Goal: Information Seeking & Learning: Learn about a topic

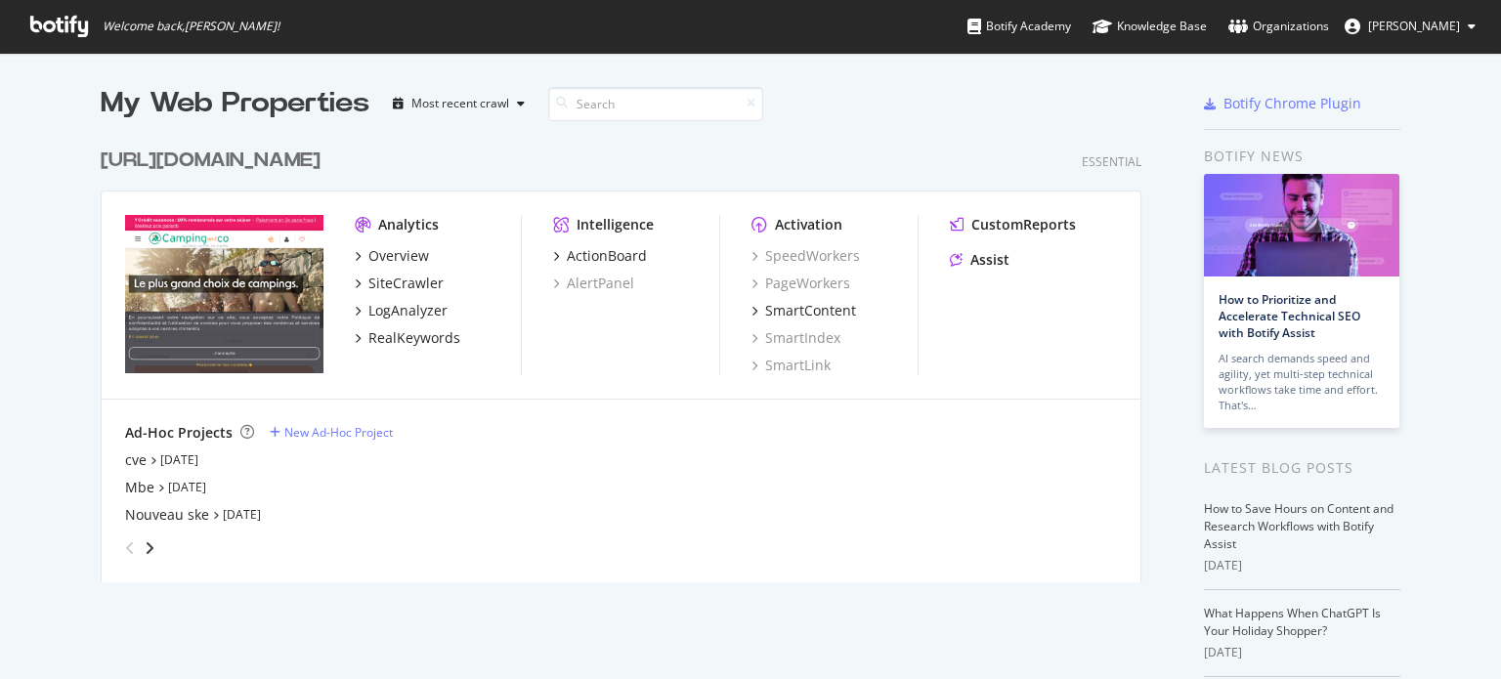
scroll to position [664, 1470]
click at [160, 515] on div "Nouveau ske" at bounding box center [167, 515] width 84 height 20
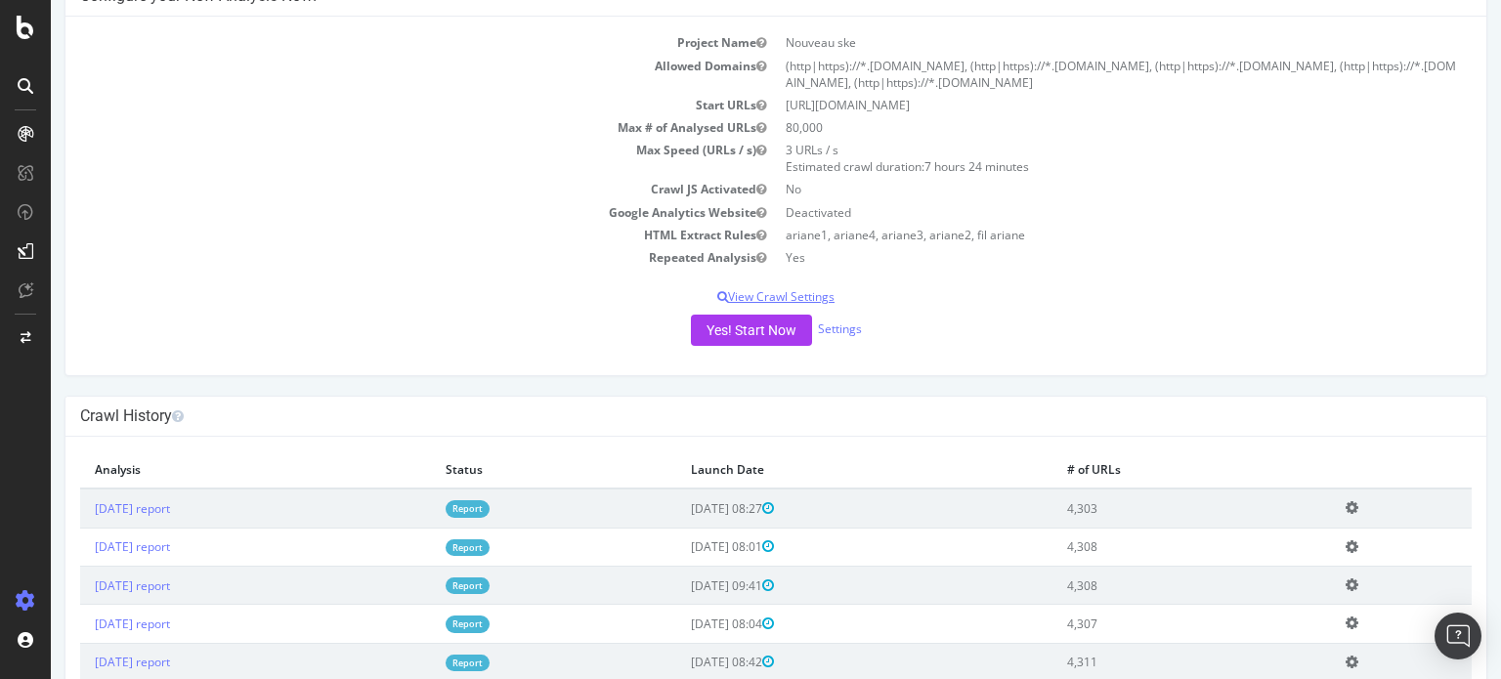
scroll to position [195, 0]
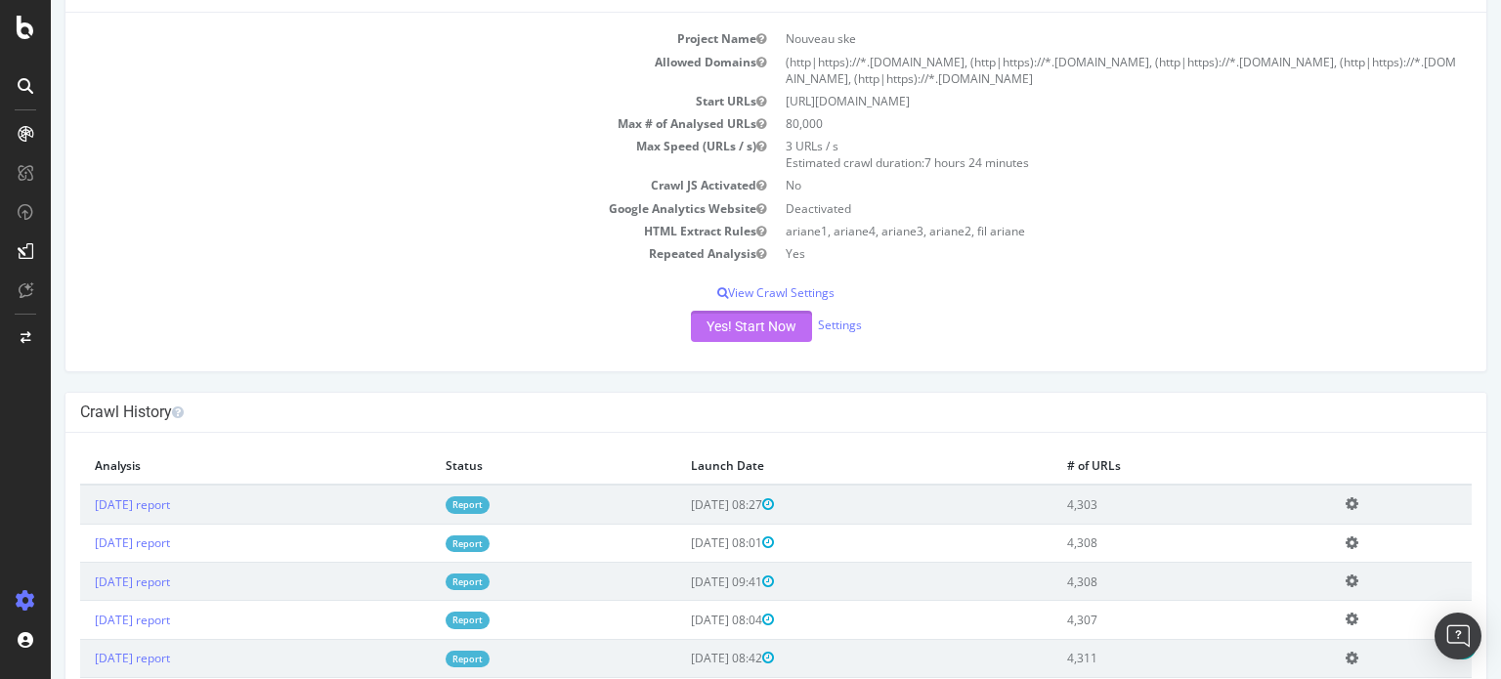
click at [742, 333] on button "Yes! Start Now" at bounding box center [751, 326] width 121 height 31
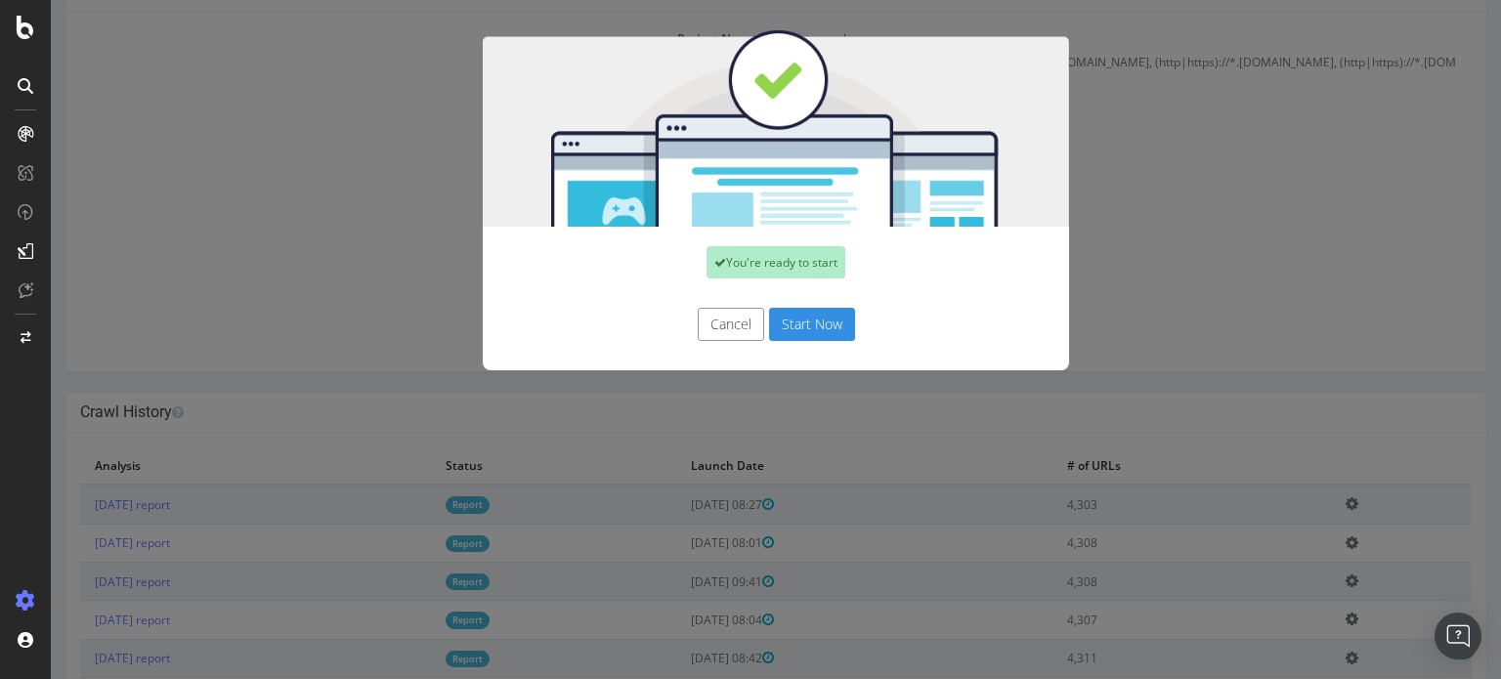
click at [807, 316] on button "Start Now" at bounding box center [812, 324] width 86 height 33
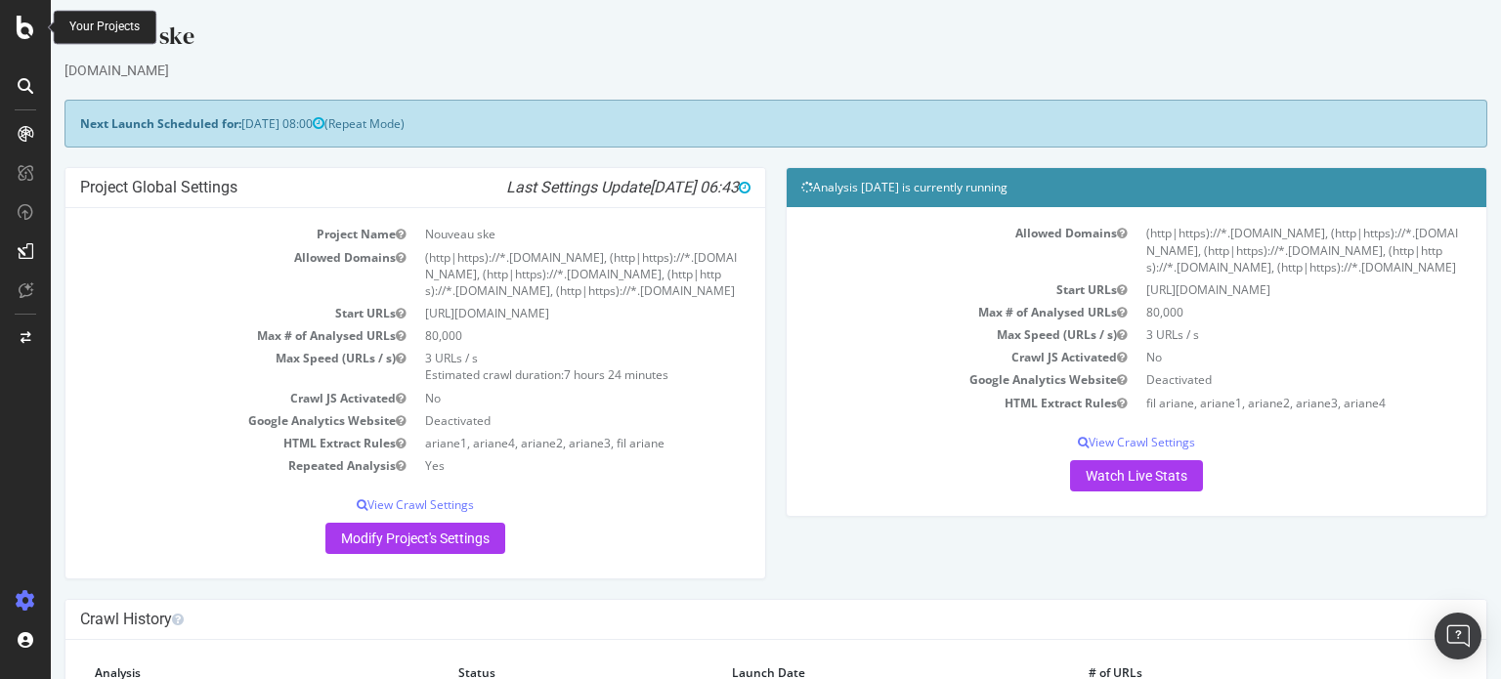
click at [16, 31] on div at bounding box center [25, 27] width 47 height 23
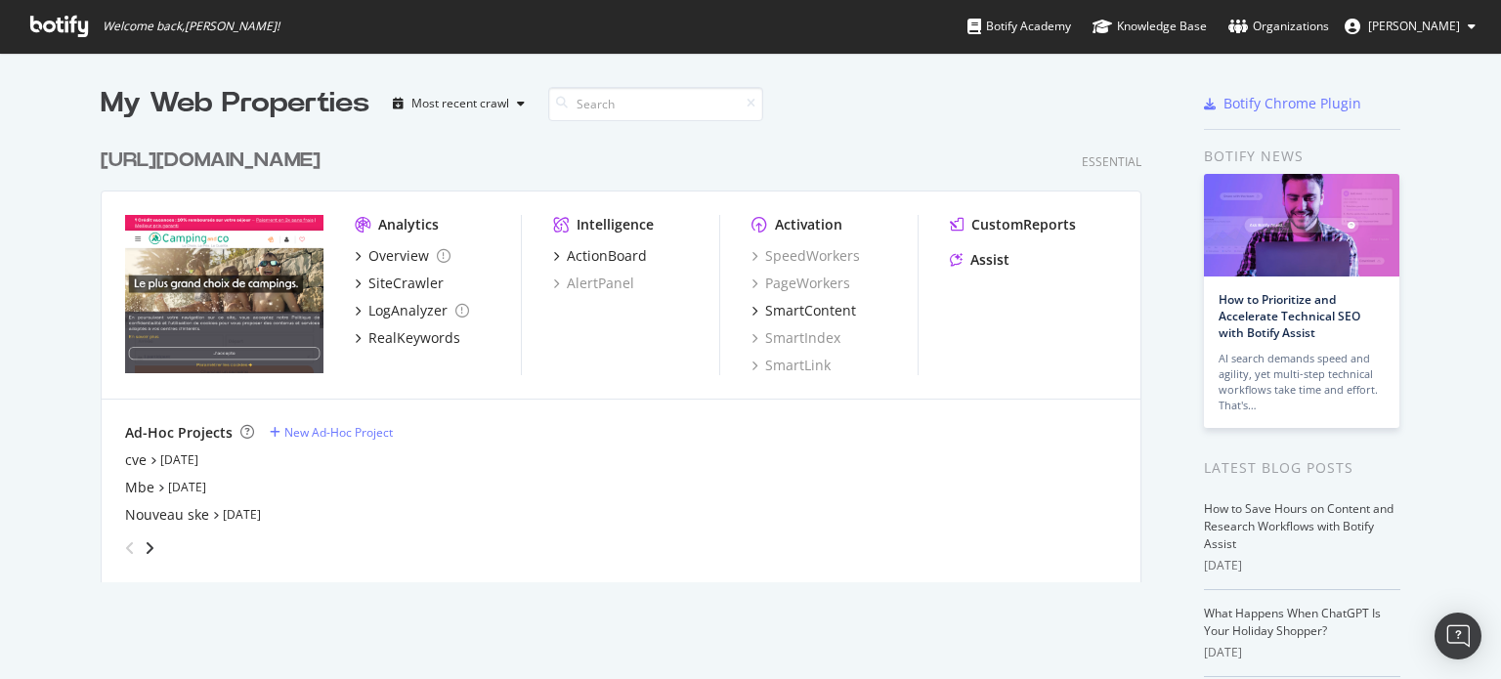
scroll to position [664, 1470]
click at [297, 165] on div "[URL][DOMAIN_NAME]" at bounding box center [211, 161] width 220 height 28
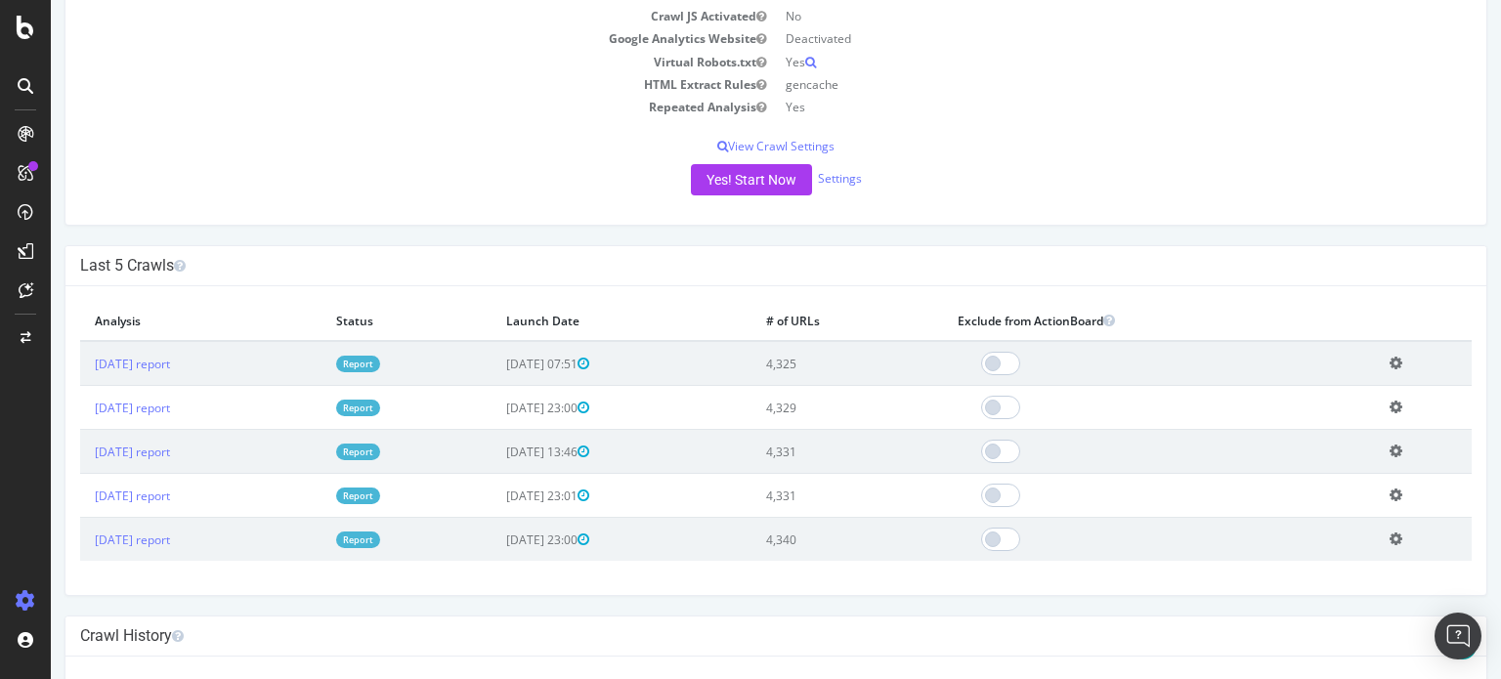
scroll to position [391, 0]
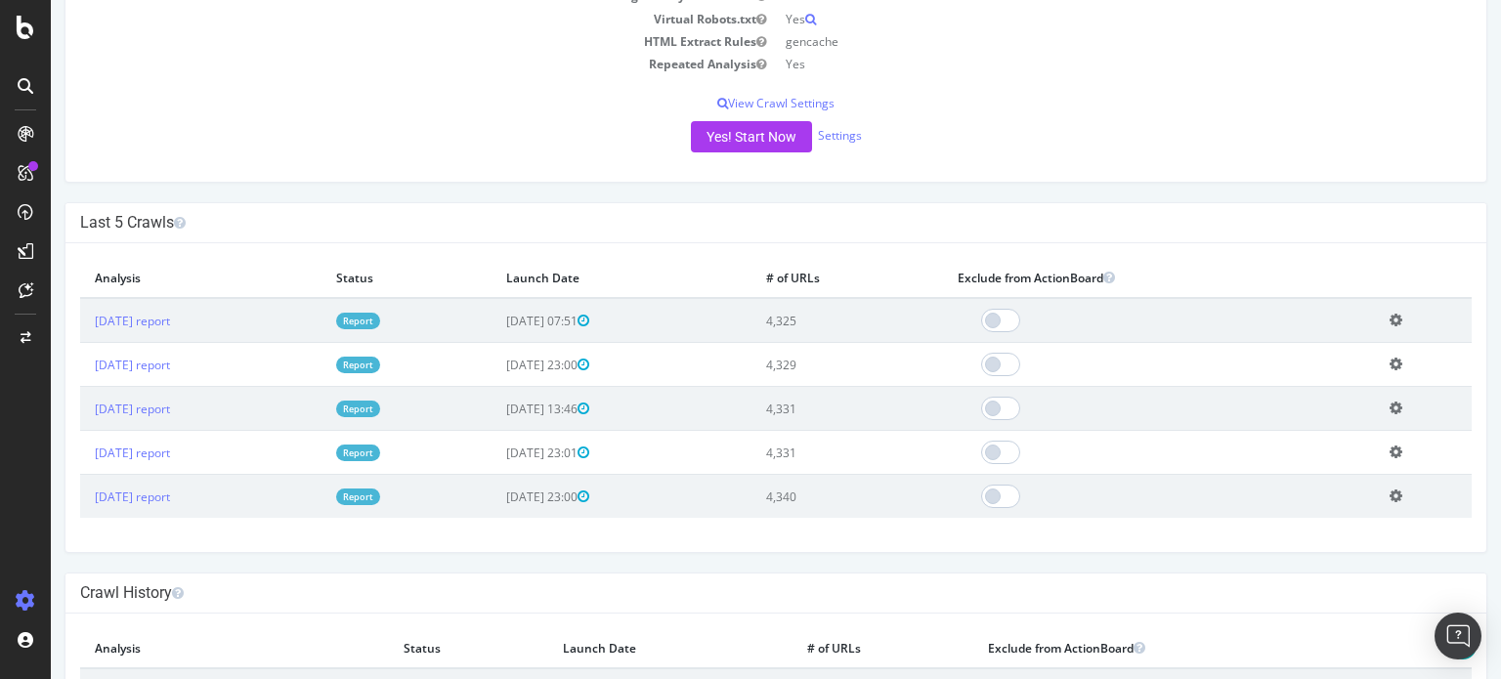
click at [380, 318] on link "Report" at bounding box center [358, 321] width 44 height 17
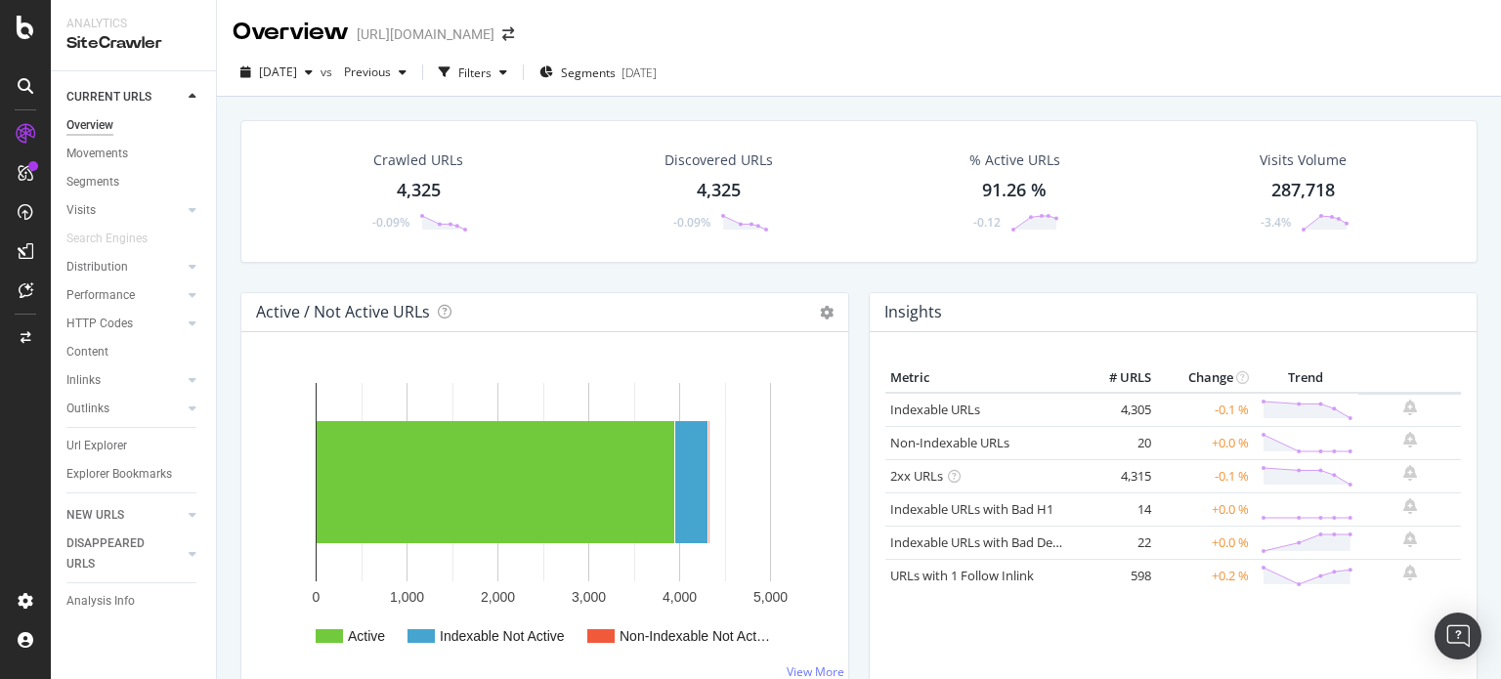
drag, startPoint x: 1127, startPoint y: 558, endPoint x: 1110, endPoint y: 589, distance: 35.9
drag, startPoint x: 1110, startPoint y: 589, endPoint x: 793, endPoint y: 220, distance: 486.4
click at [793, 220] on div "Discovered URLs 4,325 -0.09%" at bounding box center [719, 192] width 305 height 102
click at [84, 355] on div "Content" at bounding box center [87, 352] width 42 height 21
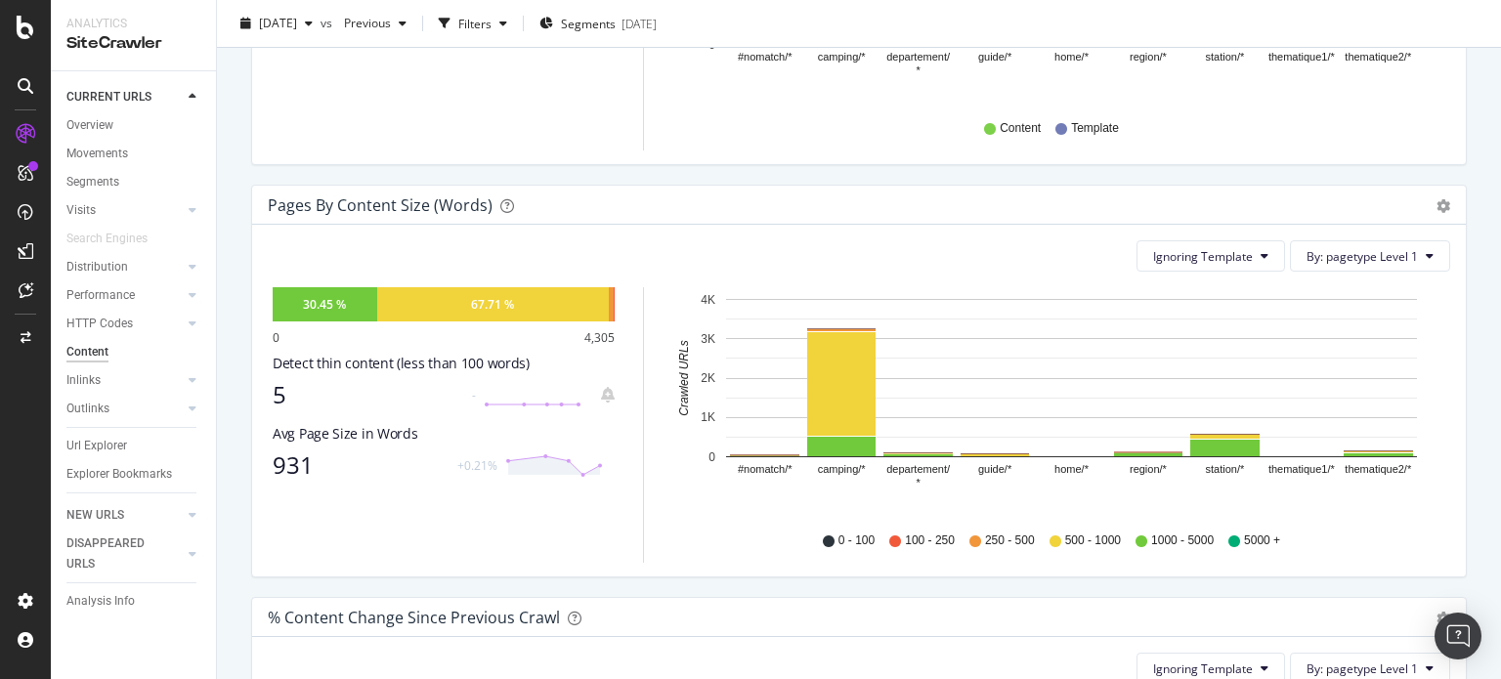
scroll to position [586, 0]
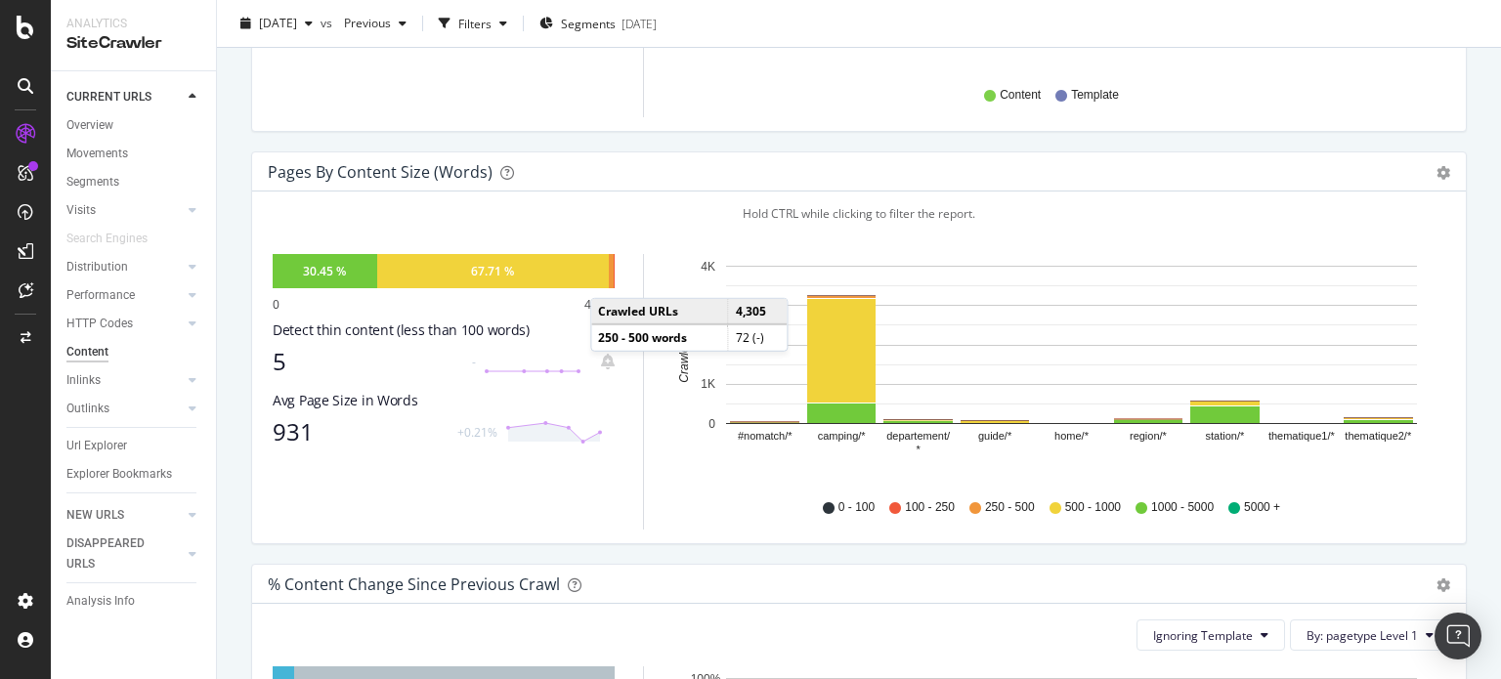
click at [610, 277] on div at bounding box center [612, 271] width 6 height 34
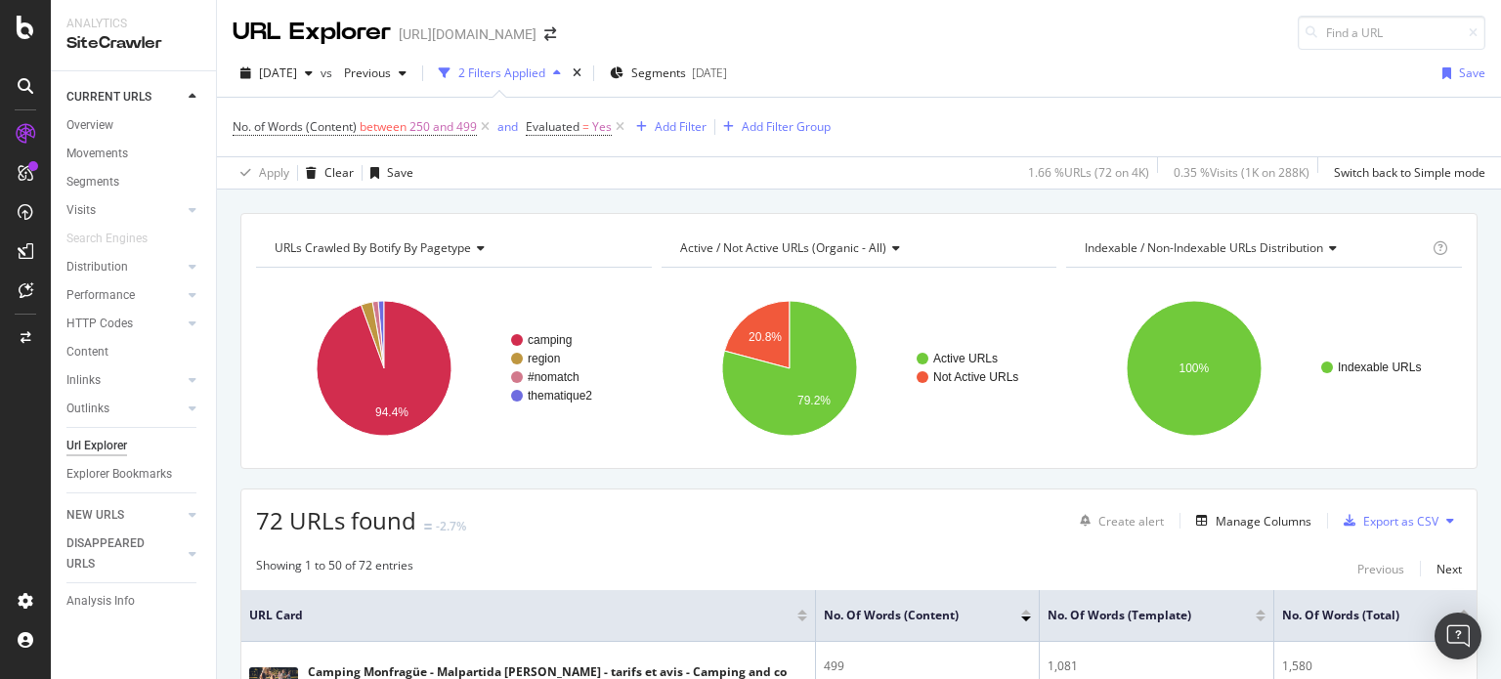
scroll to position [98, 0]
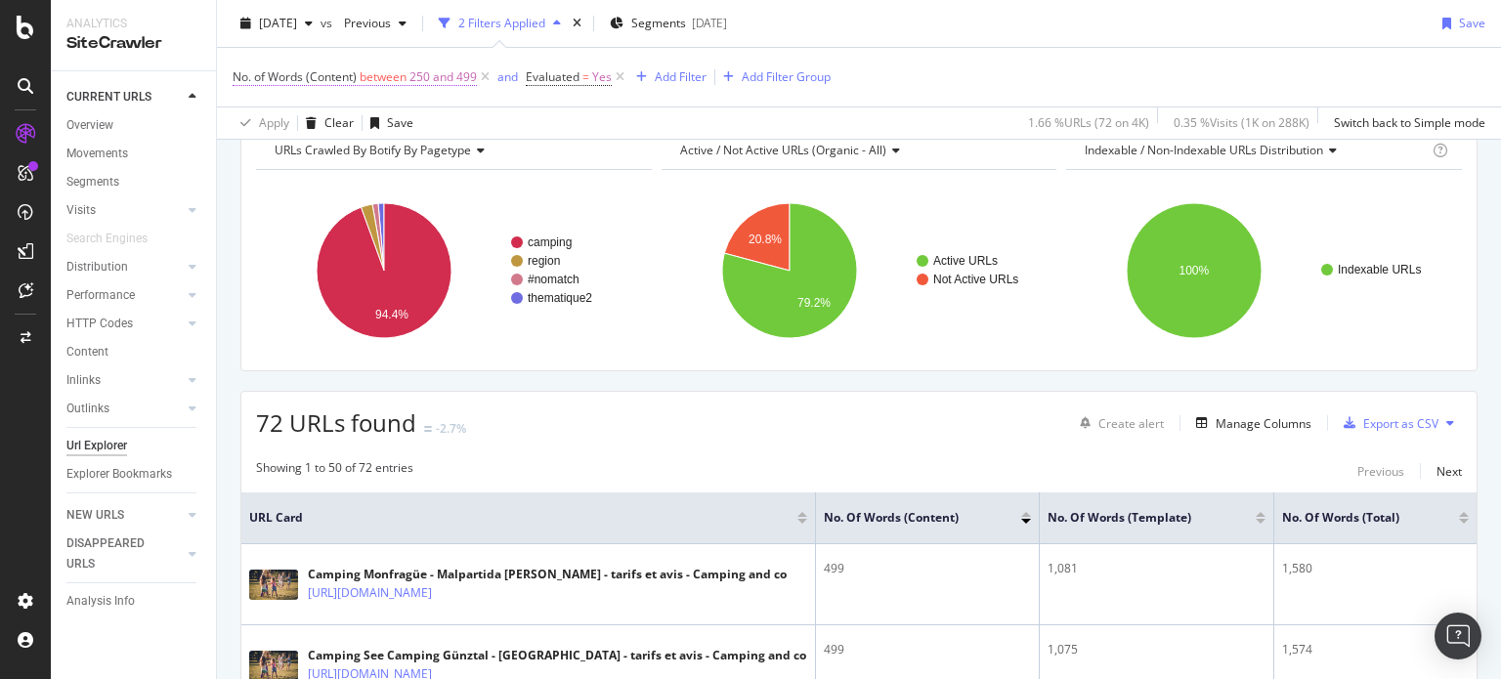
click at [438, 71] on span "250 and 499" at bounding box center [442, 77] width 67 height 27
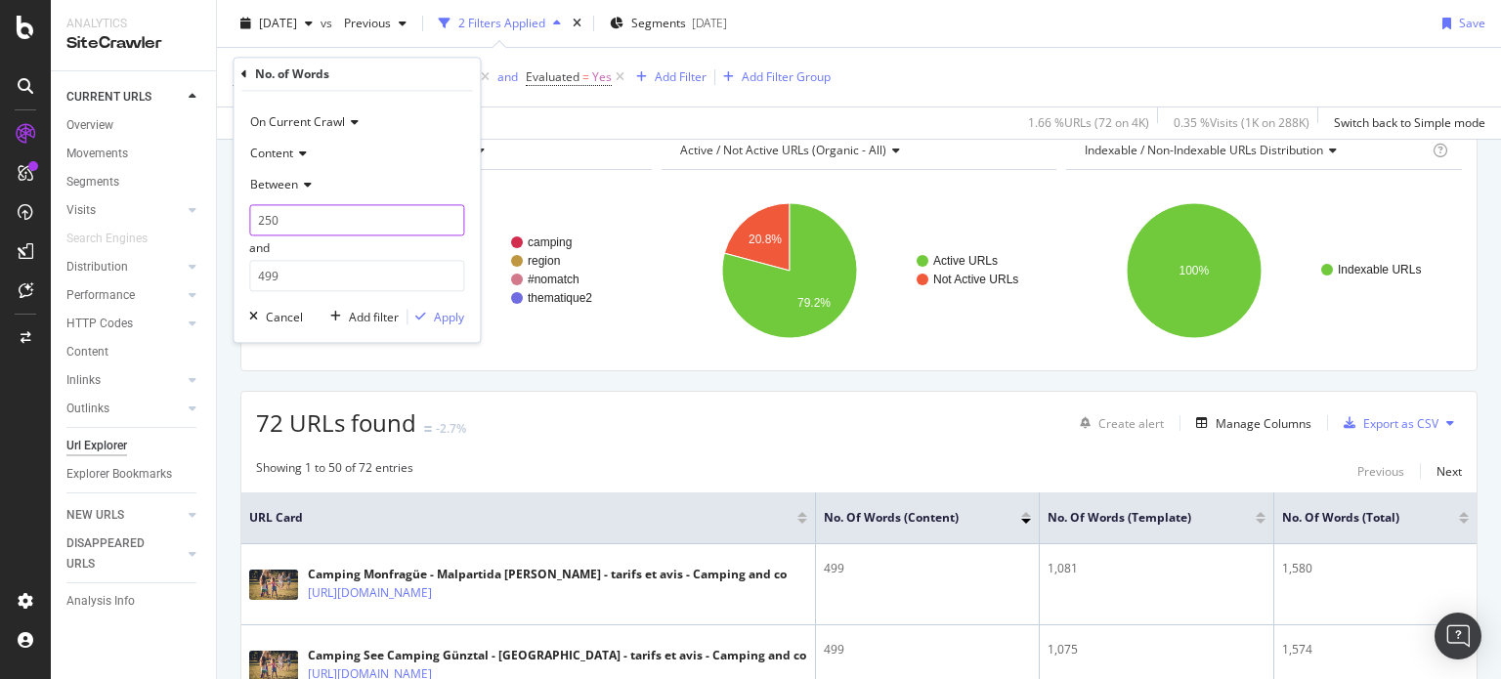
click at [321, 216] on input "250" at bounding box center [356, 220] width 215 height 31
drag, startPoint x: 321, startPoint y: 216, endPoint x: 248, endPoint y: 226, distance: 73.9
click at [248, 226] on div "On Current Crawl Content Between 250 and 499 Cancel Add filter Apply" at bounding box center [357, 217] width 246 height 251
type input "0"
click at [445, 319] on div "Apply" at bounding box center [449, 317] width 30 height 17
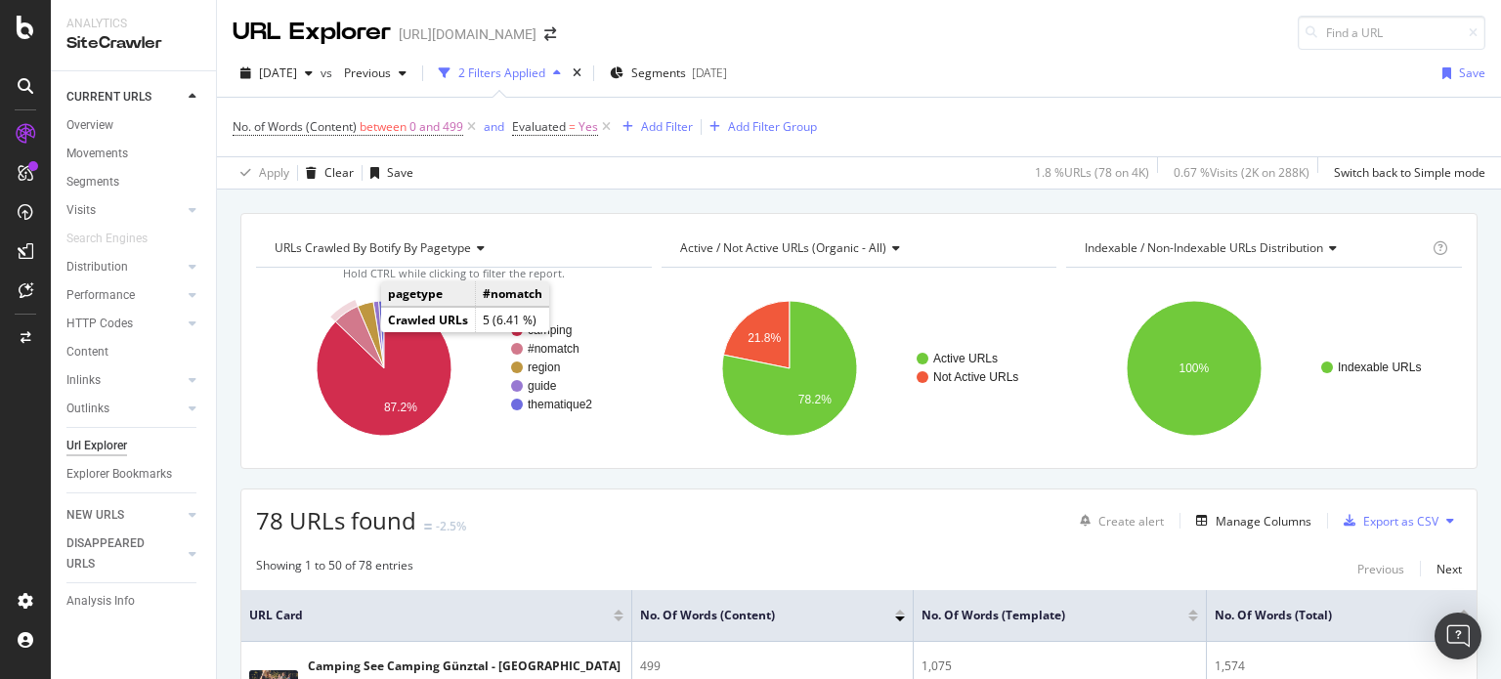
click at [357, 335] on icon "A chart." at bounding box center [359, 338] width 49 height 62
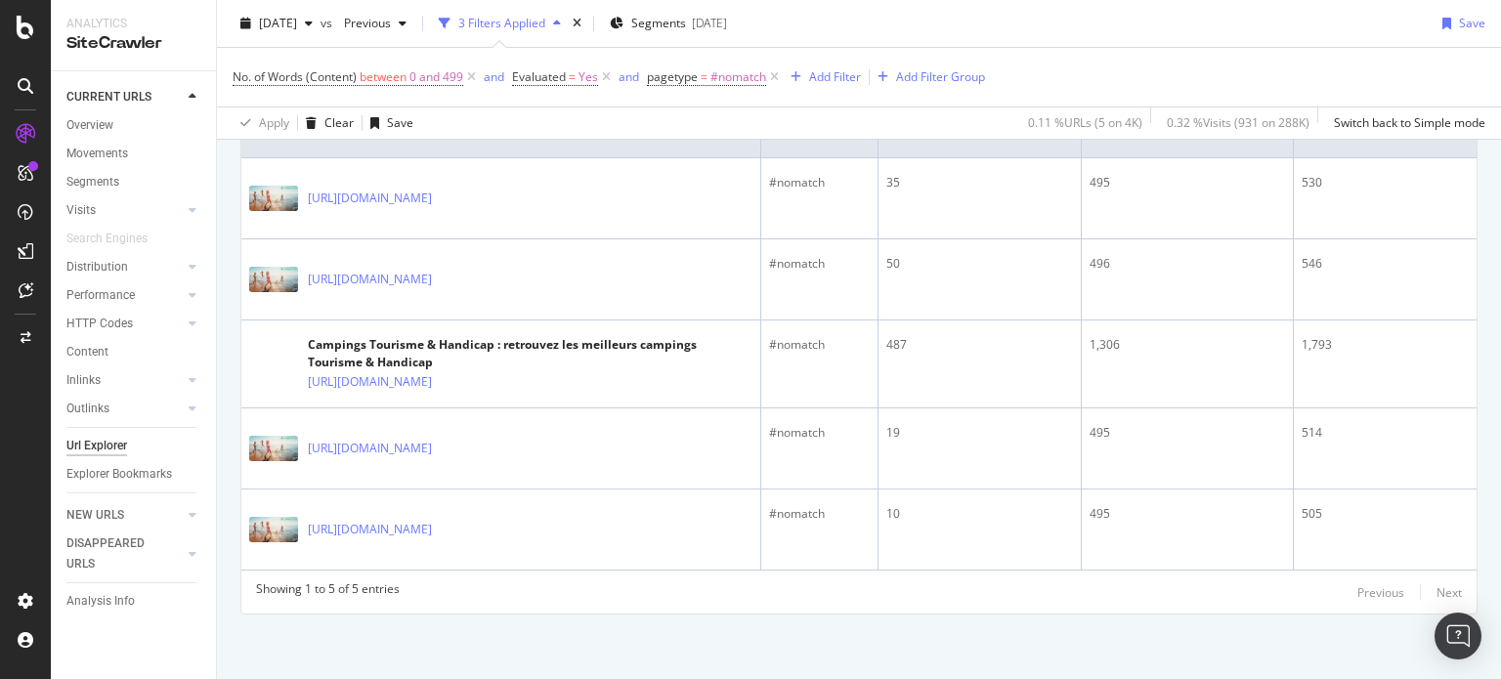
scroll to position [485, 0]
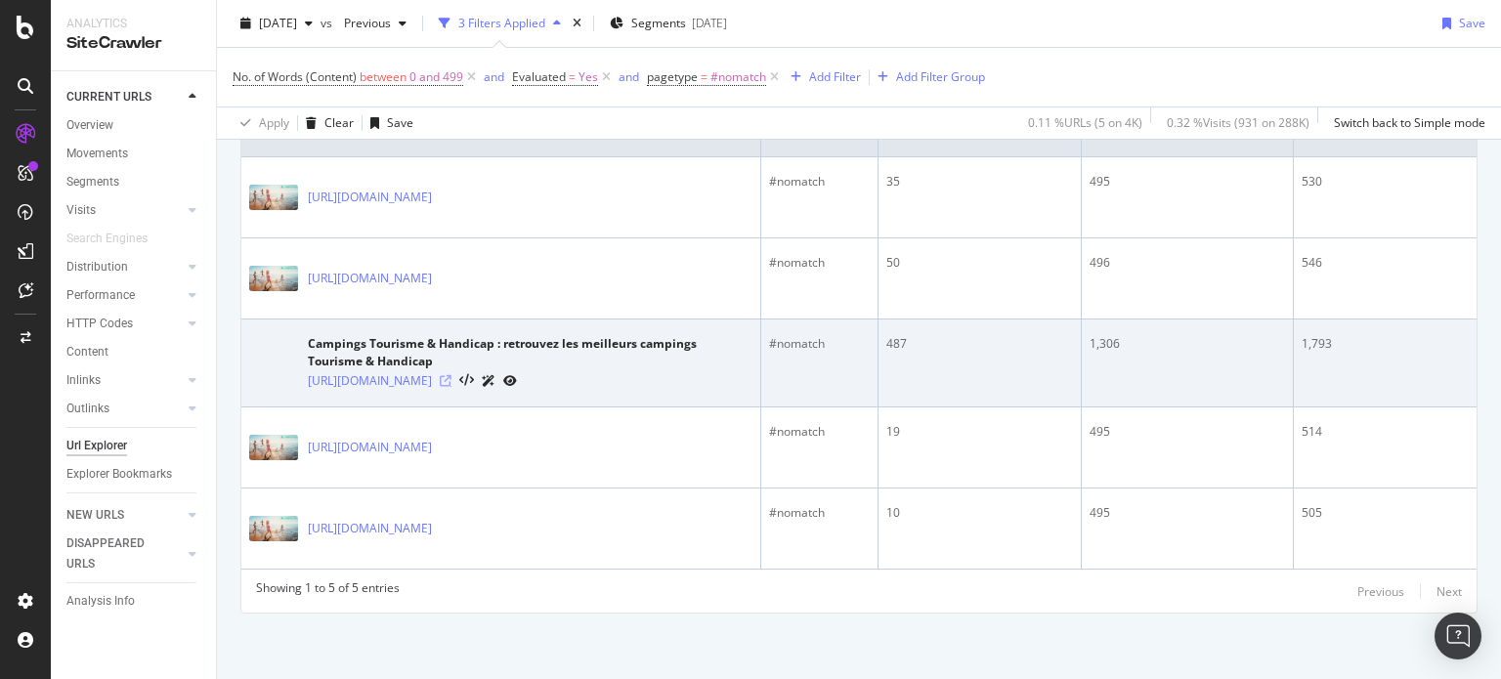
click at [451, 377] on icon at bounding box center [446, 381] width 12 height 12
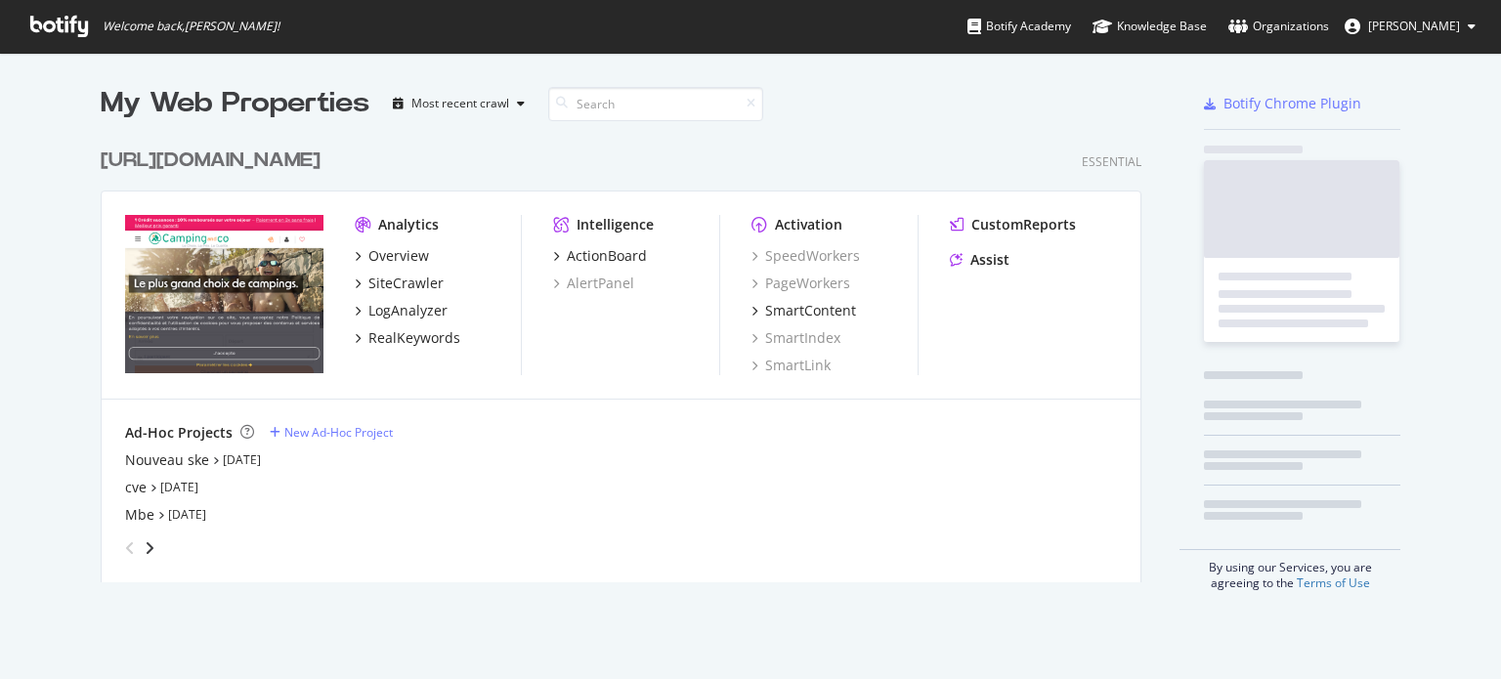
scroll to position [444, 1041]
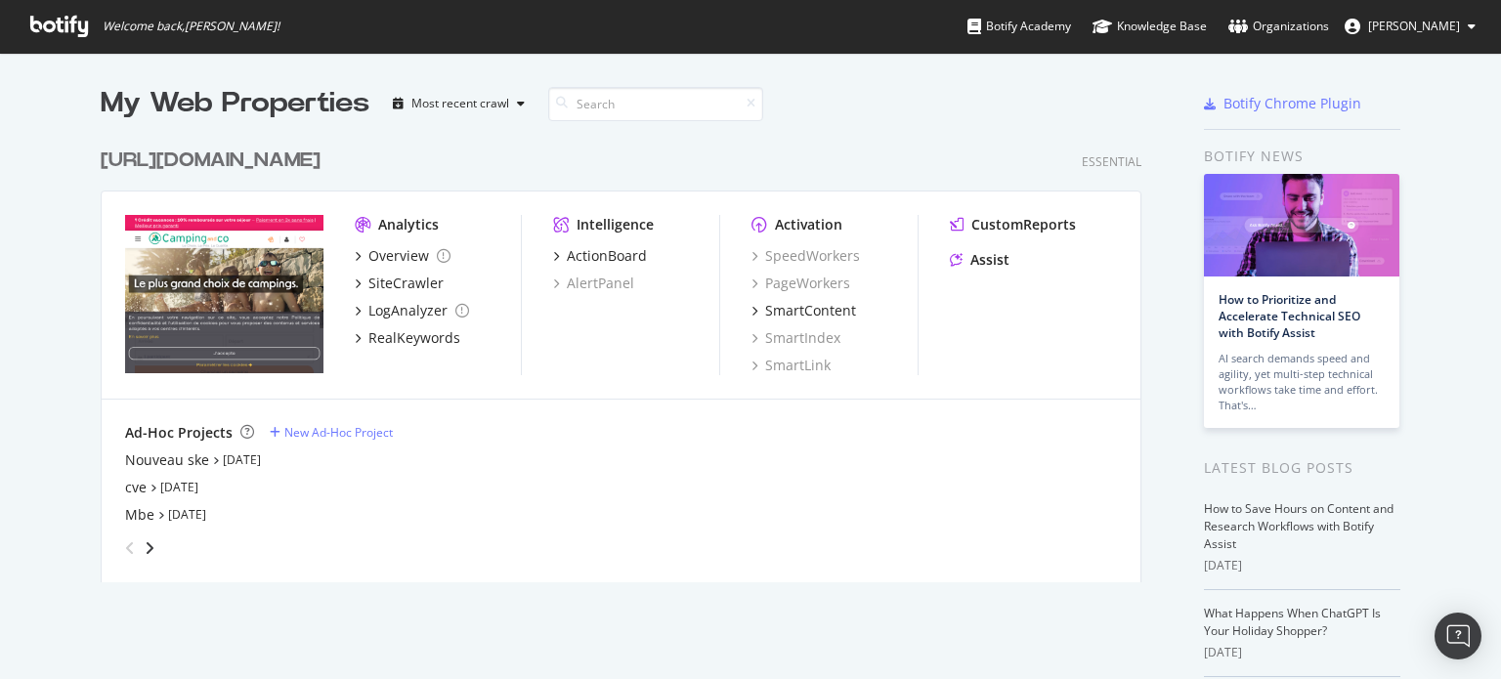
click at [227, 163] on div "[URL][DOMAIN_NAME]" at bounding box center [211, 161] width 220 height 28
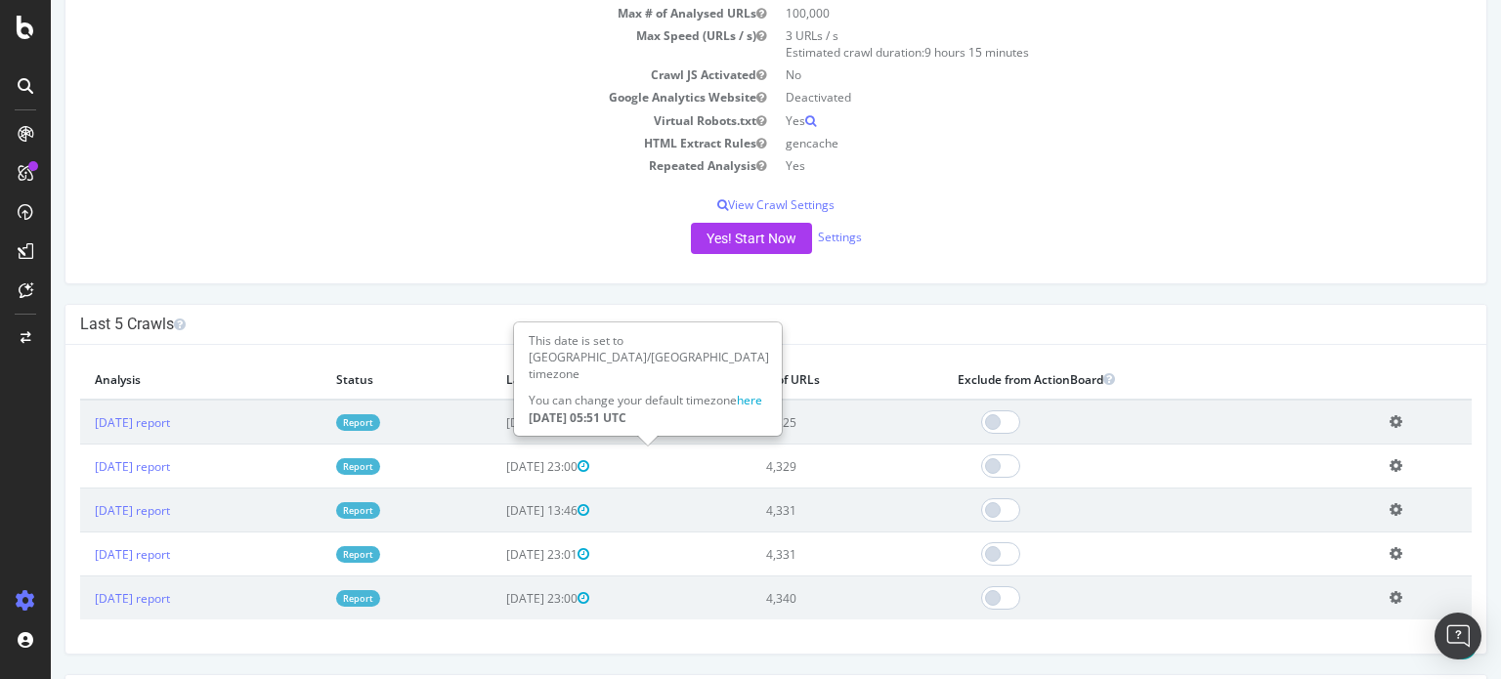
scroll to position [293, 0]
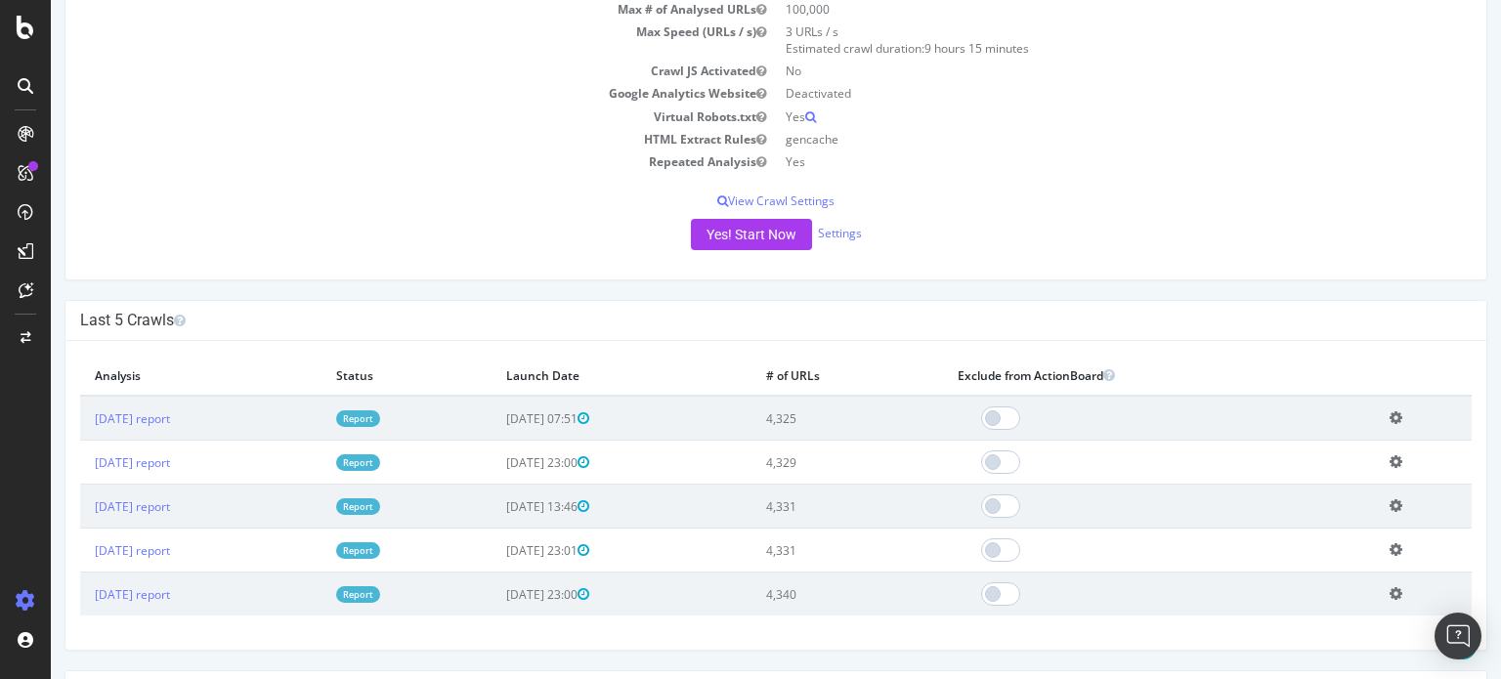
click at [380, 414] on link "Report" at bounding box center [358, 418] width 44 height 17
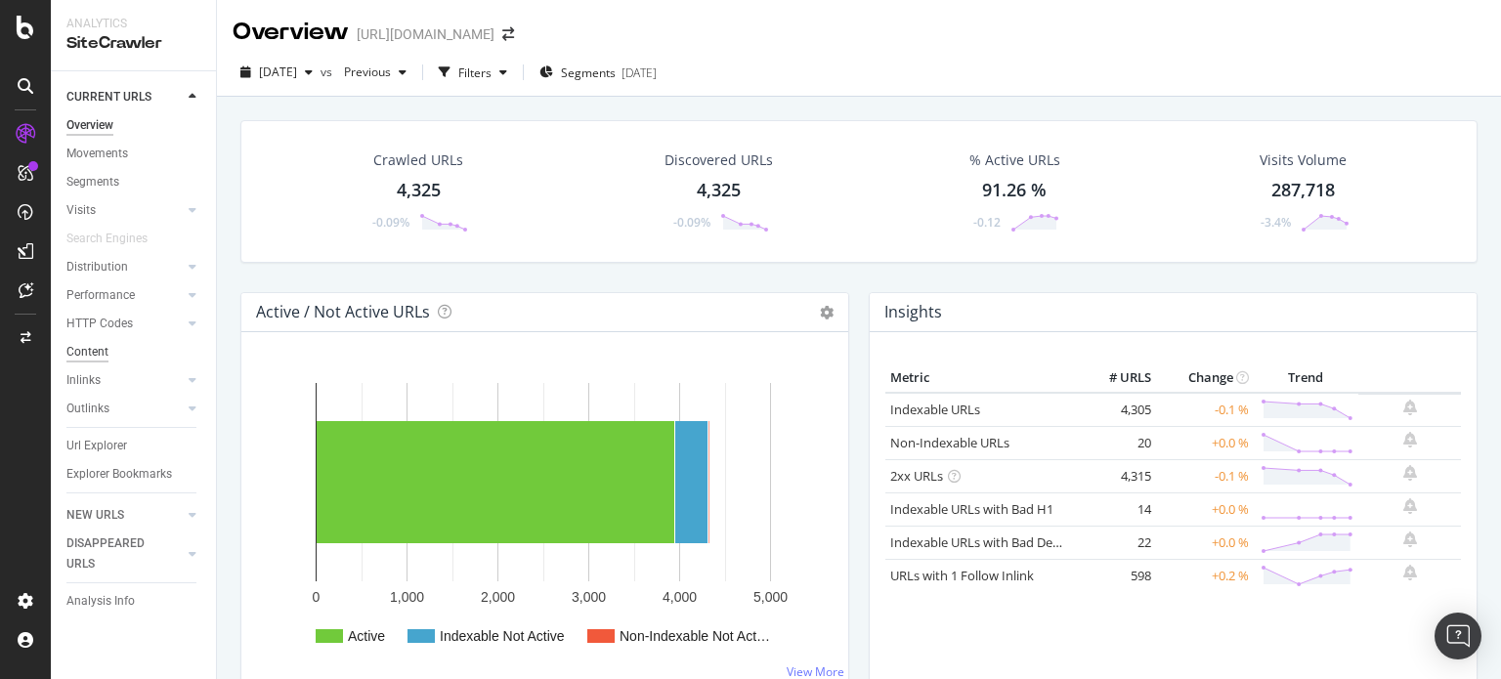
click at [98, 351] on div "Content" at bounding box center [87, 352] width 42 height 21
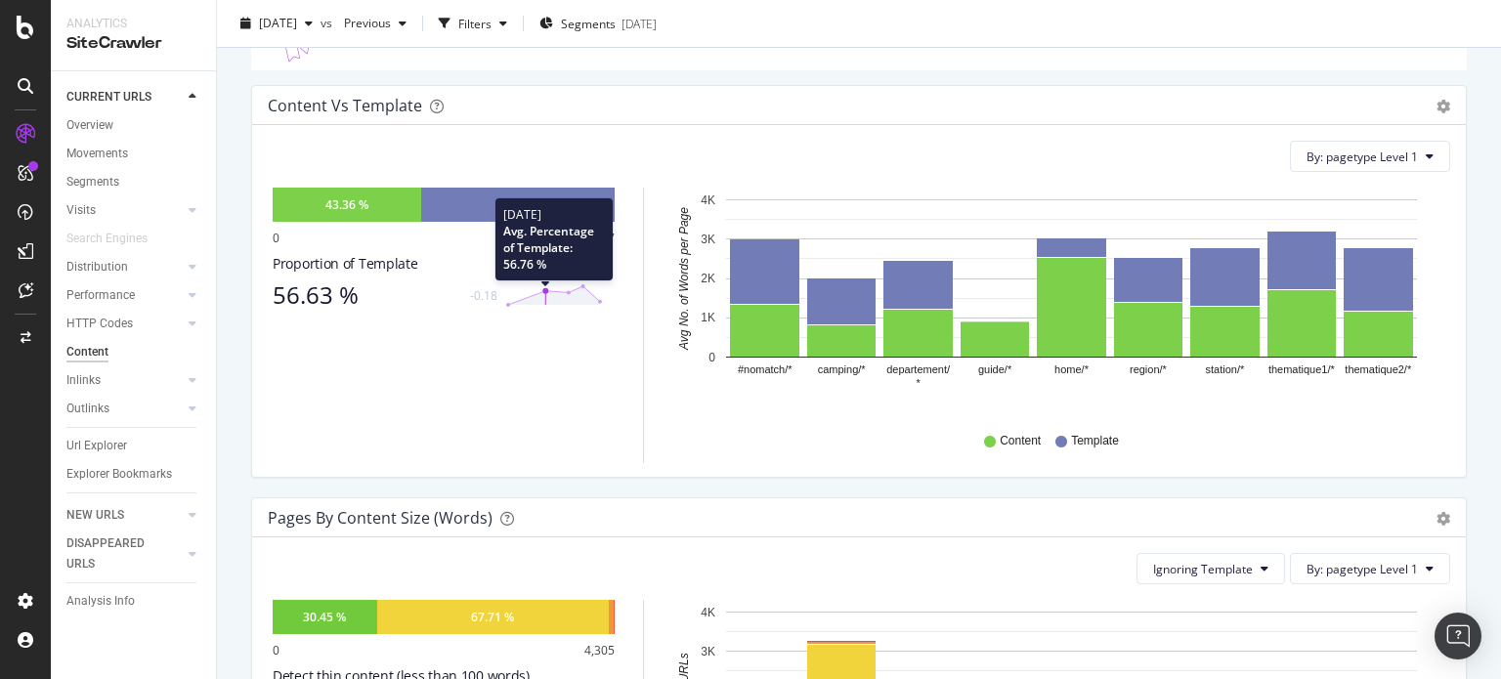
scroll to position [391, 0]
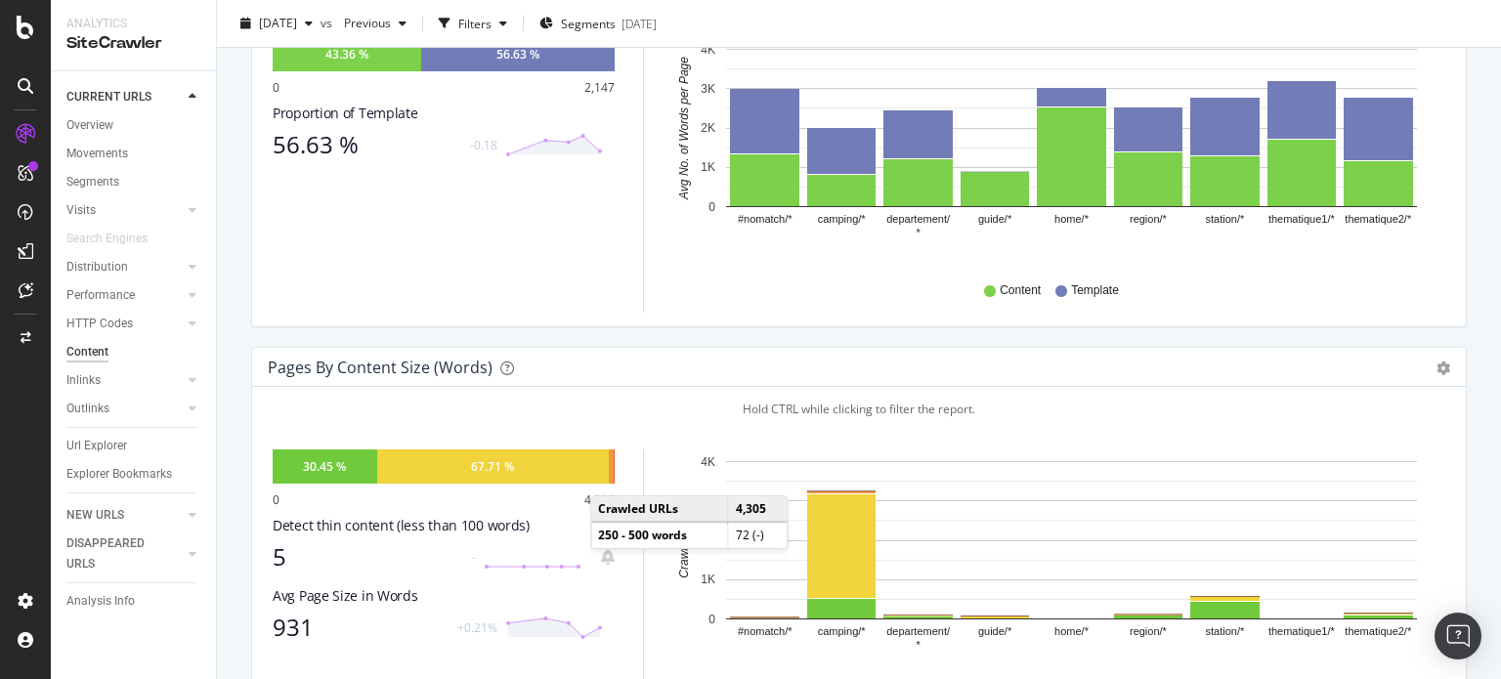
click at [610, 476] on div at bounding box center [612, 466] width 6 height 34
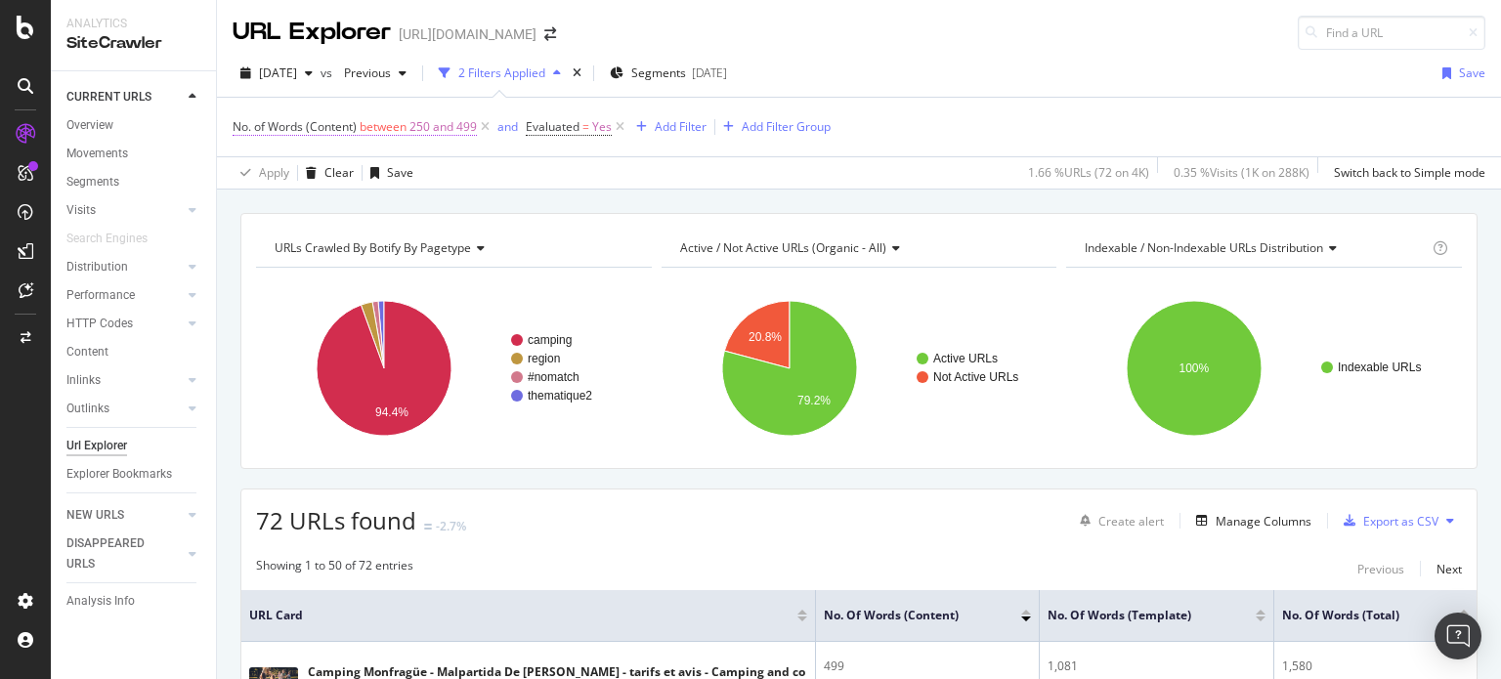
click at [449, 125] on span "250 and 499" at bounding box center [442, 126] width 67 height 27
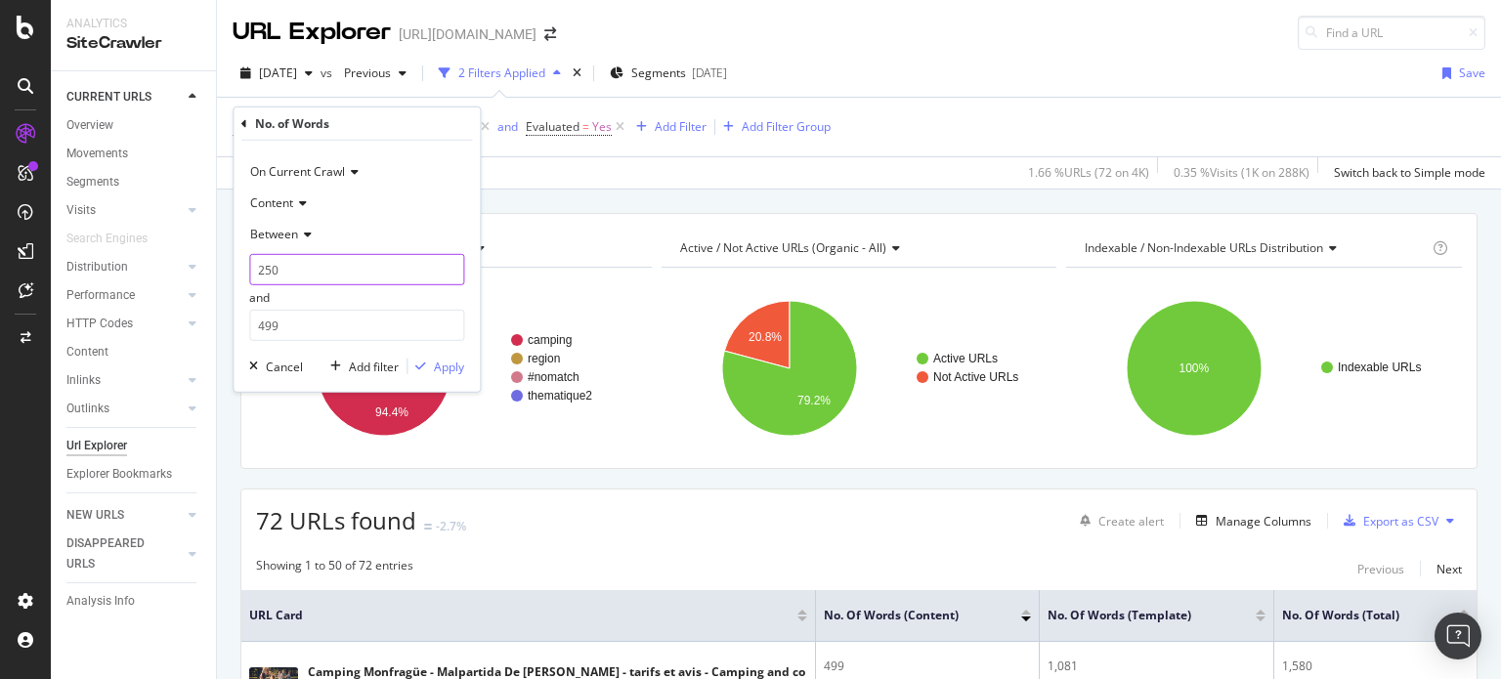
click at [291, 273] on input "250" at bounding box center [356, 269] width 215 height 31
drag, startPoint x: 291, startPoint y: 273, endPoint x: 206, endPoint y: 272, distance: 85.0
click at [206, 272] on body "Analytics SiteCrawler CURRENT URLS Overview Movements Segments Visits Analysis …" at bounding box center [750, 339] width 1501 height 679
type input "2"
type input "0"
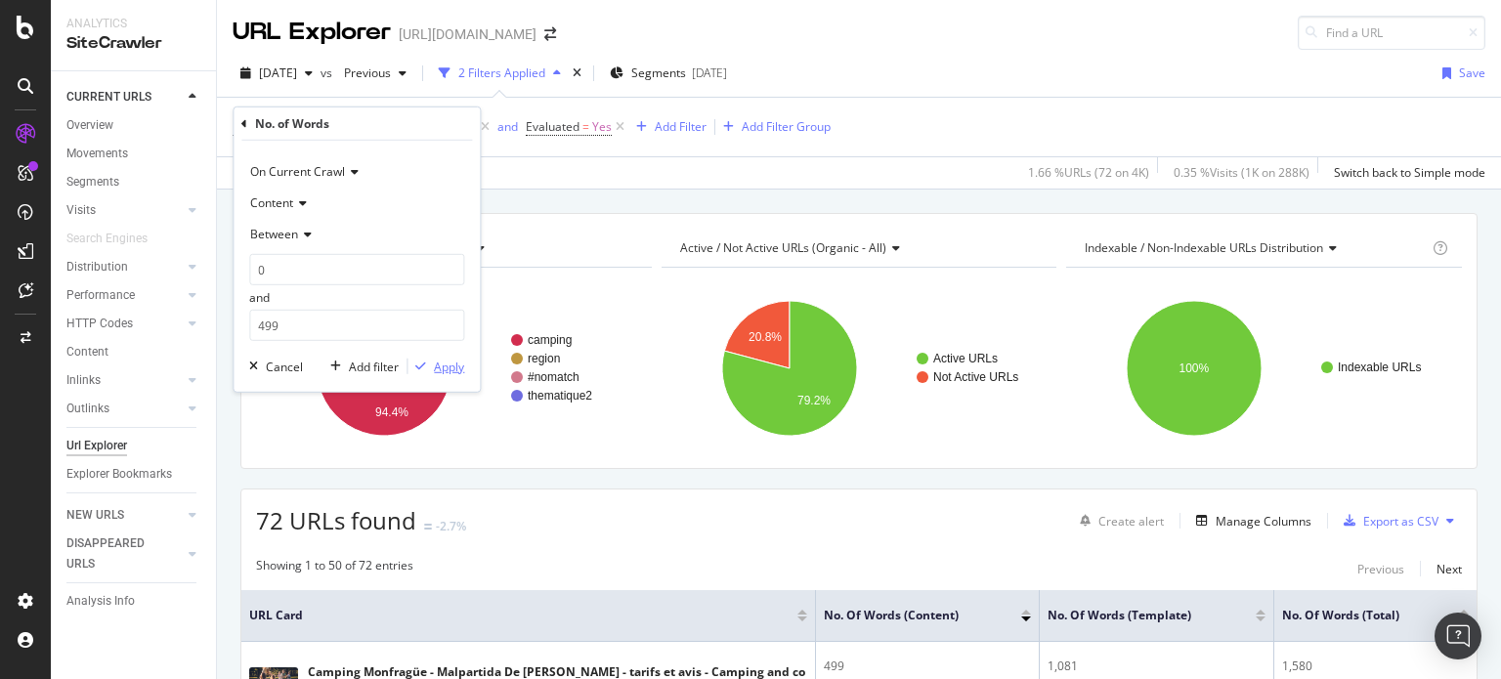
click at [443, 369] on div "Apply" at bounding box center [449, 367] width 30 height 17
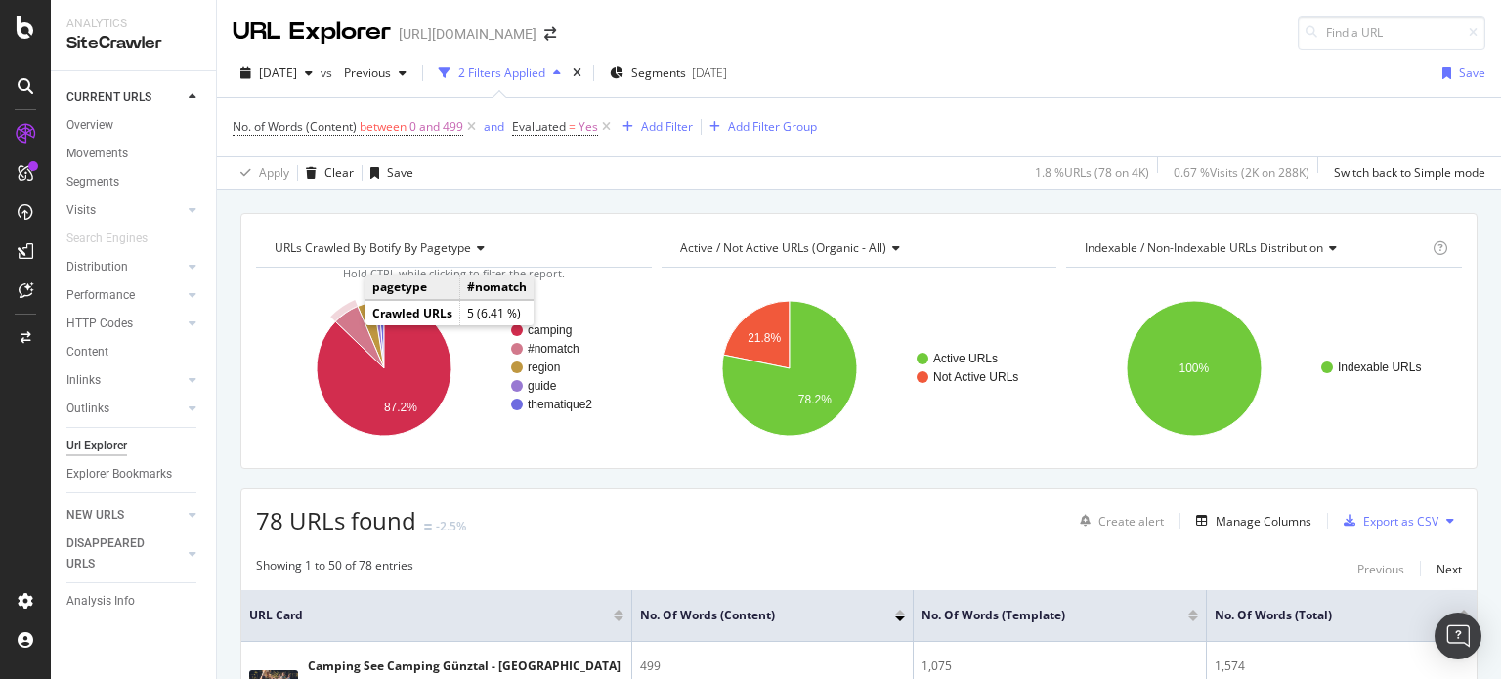
click at [352, 318] on icon "A chart." at bounding box center [359, 338] width 49 height 62
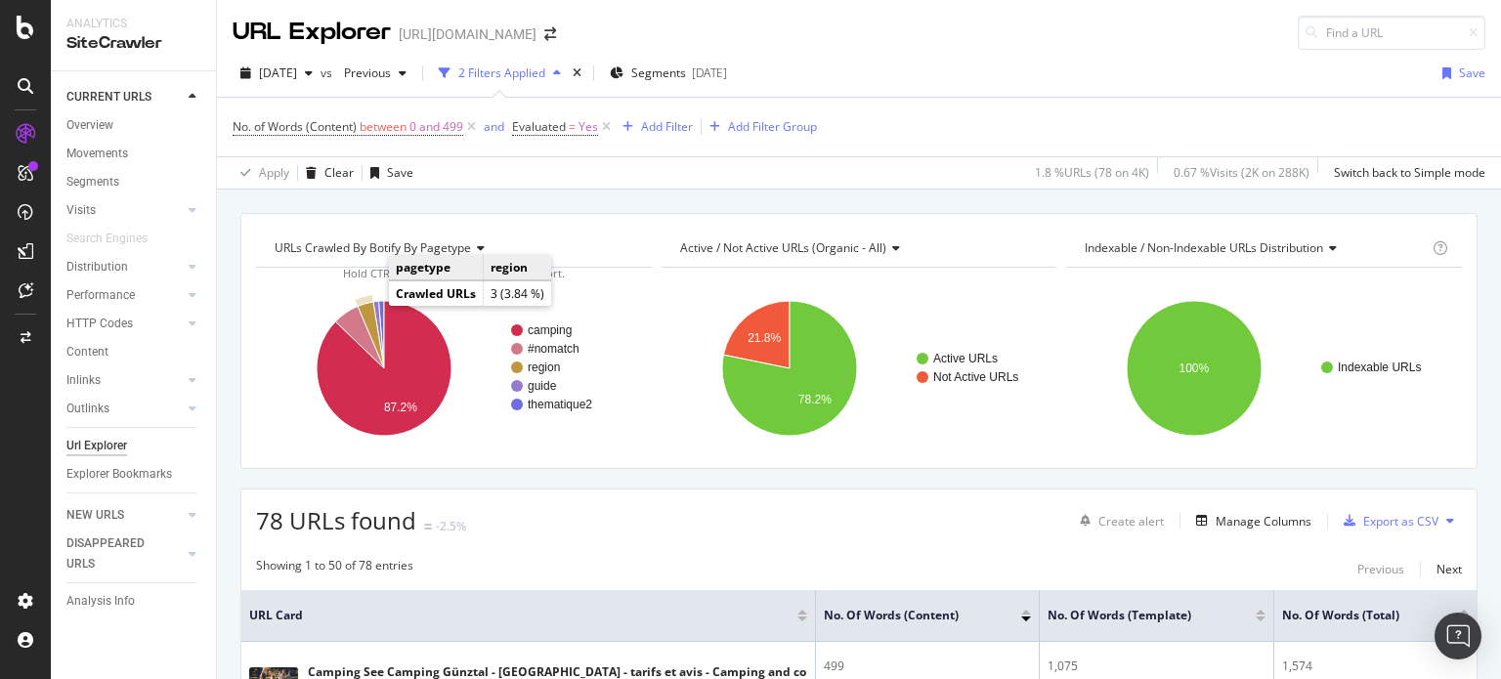
click at [366, 310] on icon "A chart." at bounding box center [371, 335] width 26 height 66
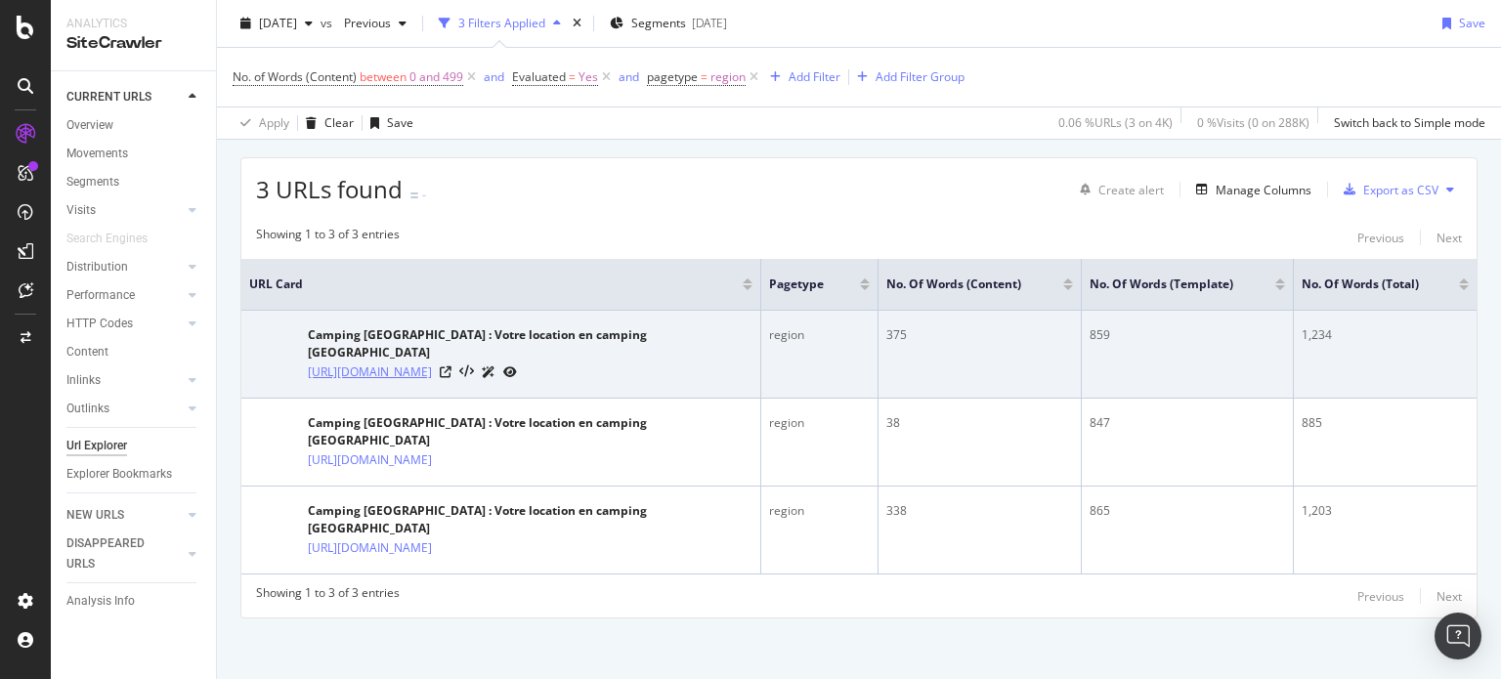
scroll to position [341, 0]
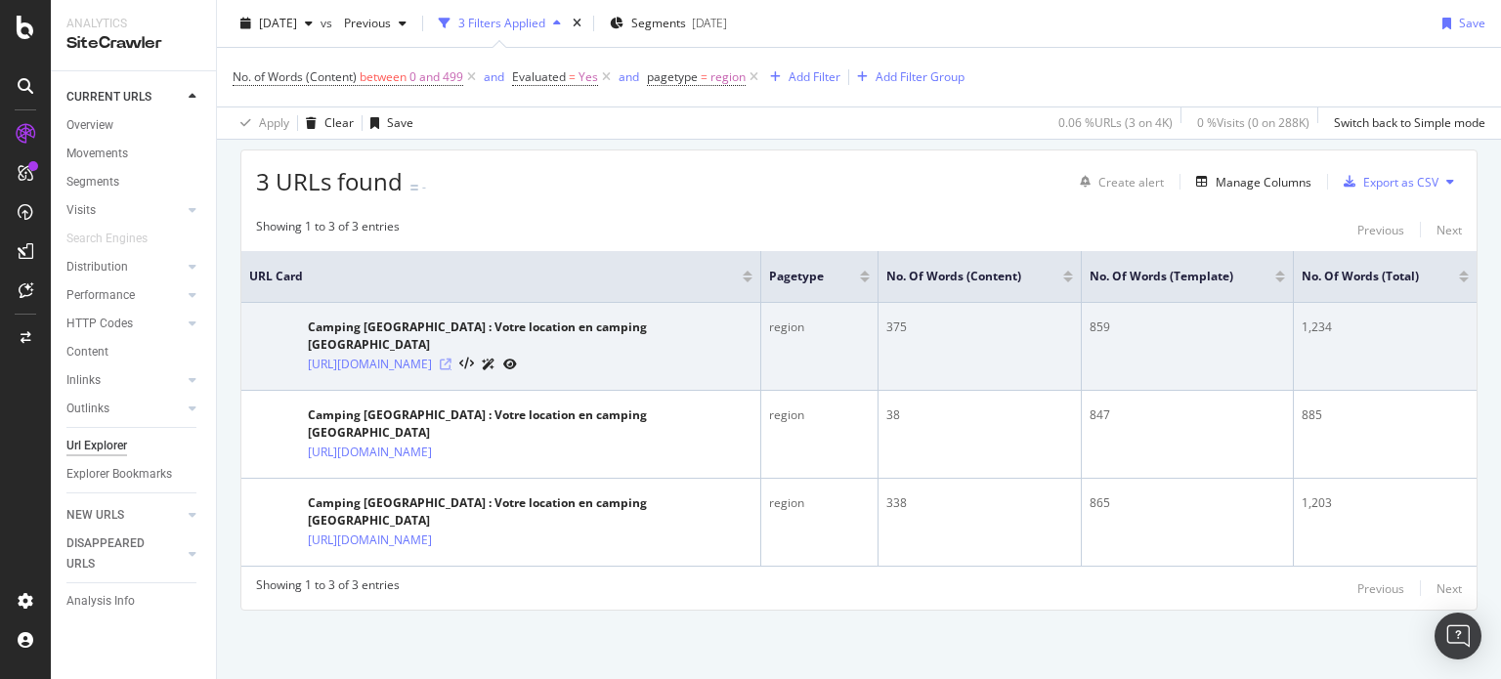
click at [451, 370] on icon at bounding box center [446, 365] width 12 height 12
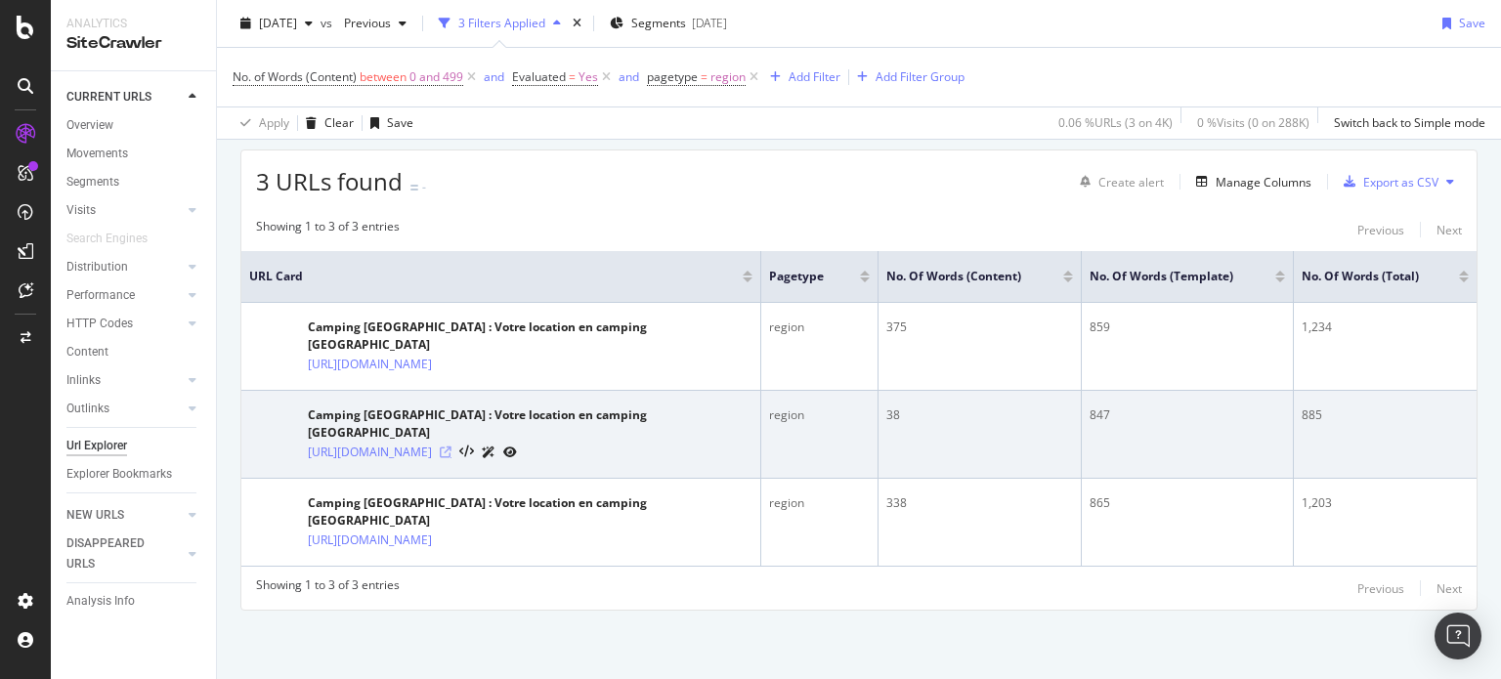
click at [451, 455] on icon at bounding box center [446, 452] width 12 height 12
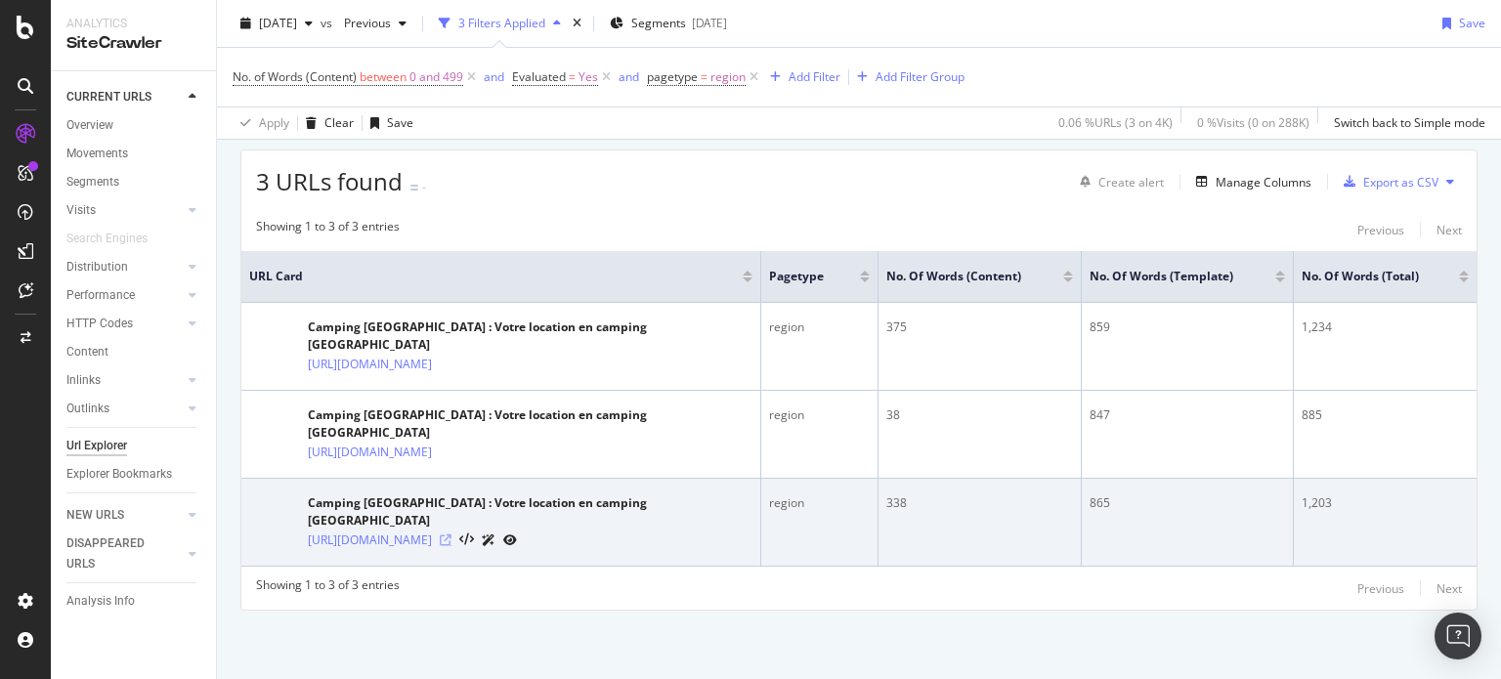
click at [451, 534] on icon at bounding box center [446, 540] width 12 height 12
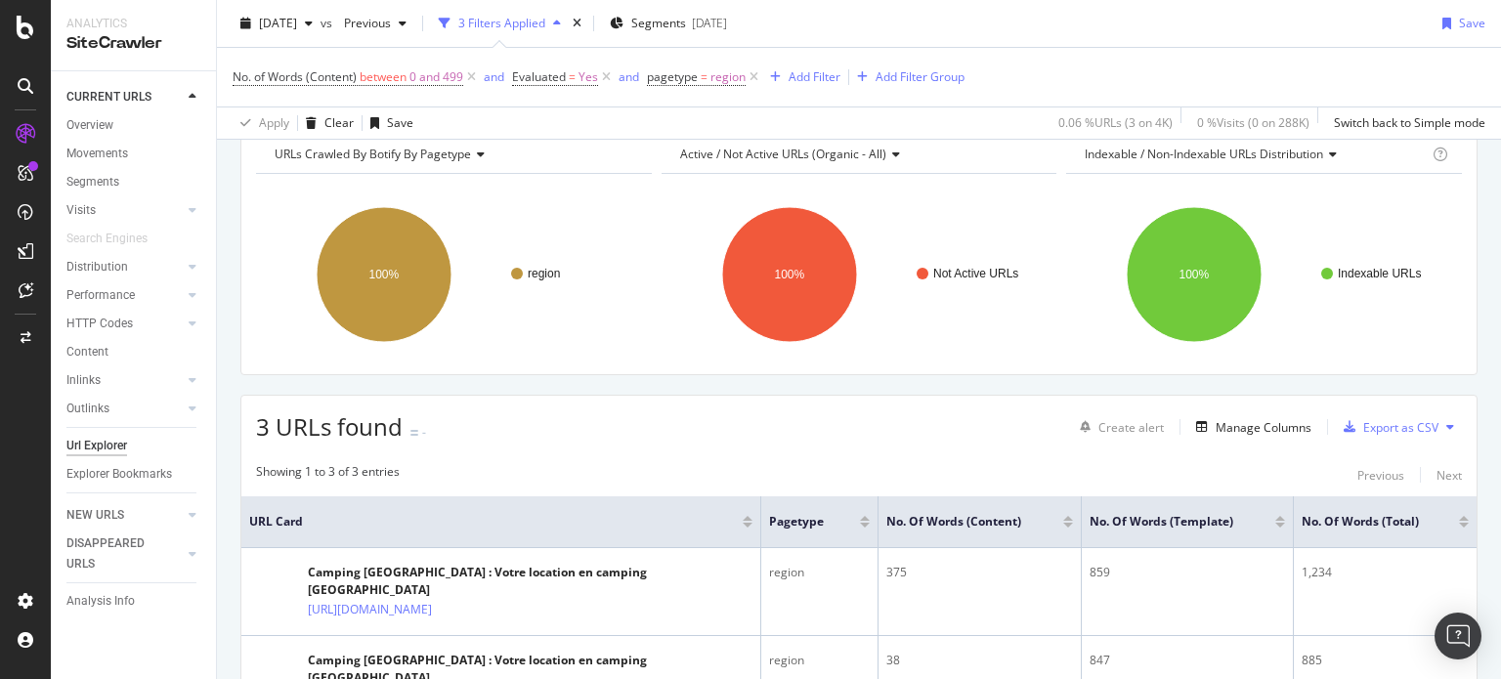
scroll to position [0, 0]
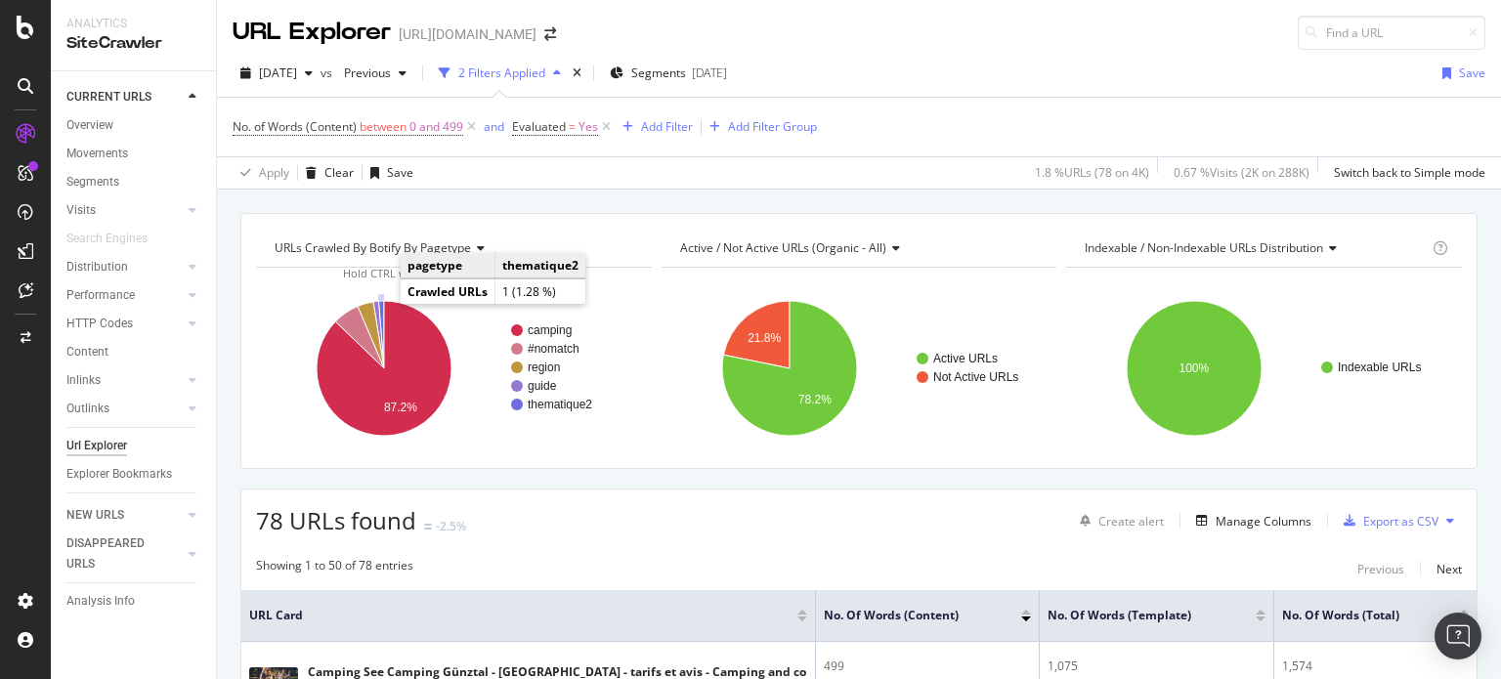
click at [382, 304] on icon "A chart." at bounding box center [381, 334] width 6 height 67
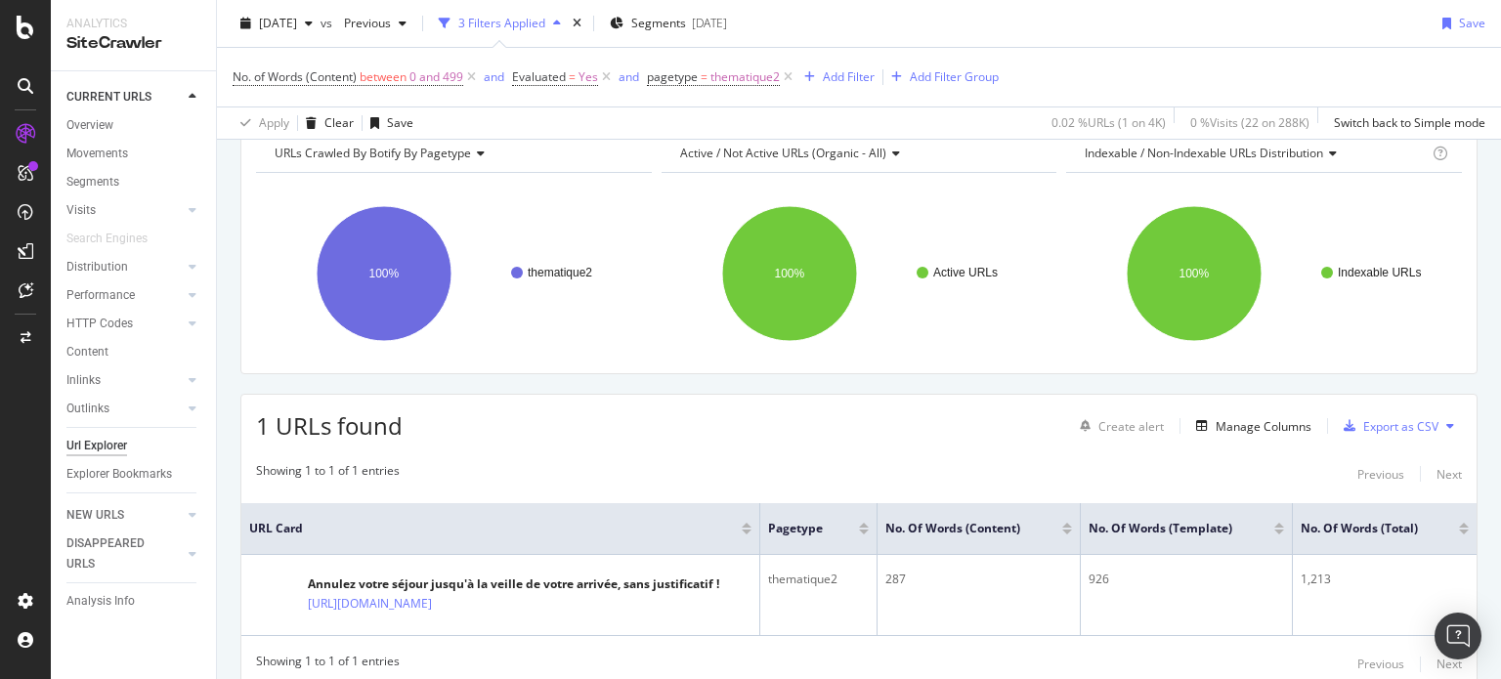
scroll to position [169, 0]
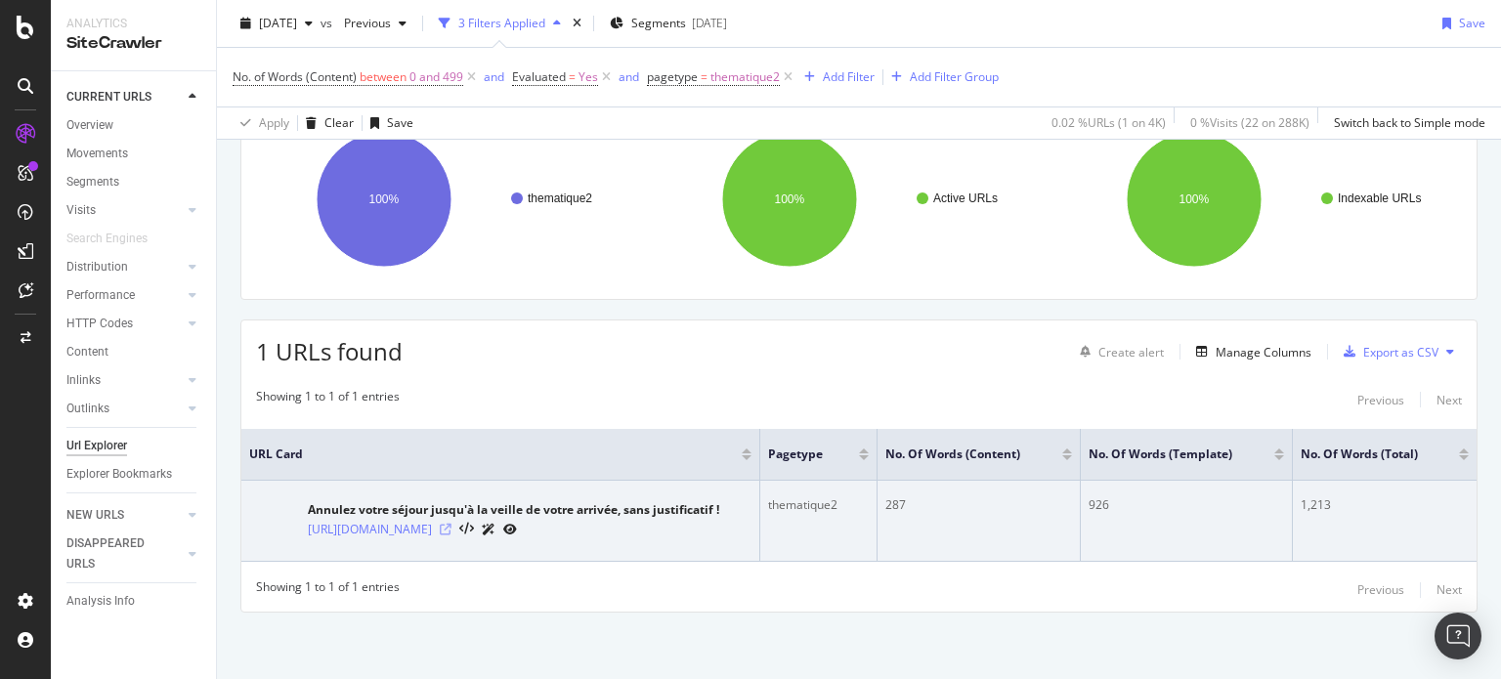
click at [451, 526] on icon at bounding box center [446, 530] width 12 height 12
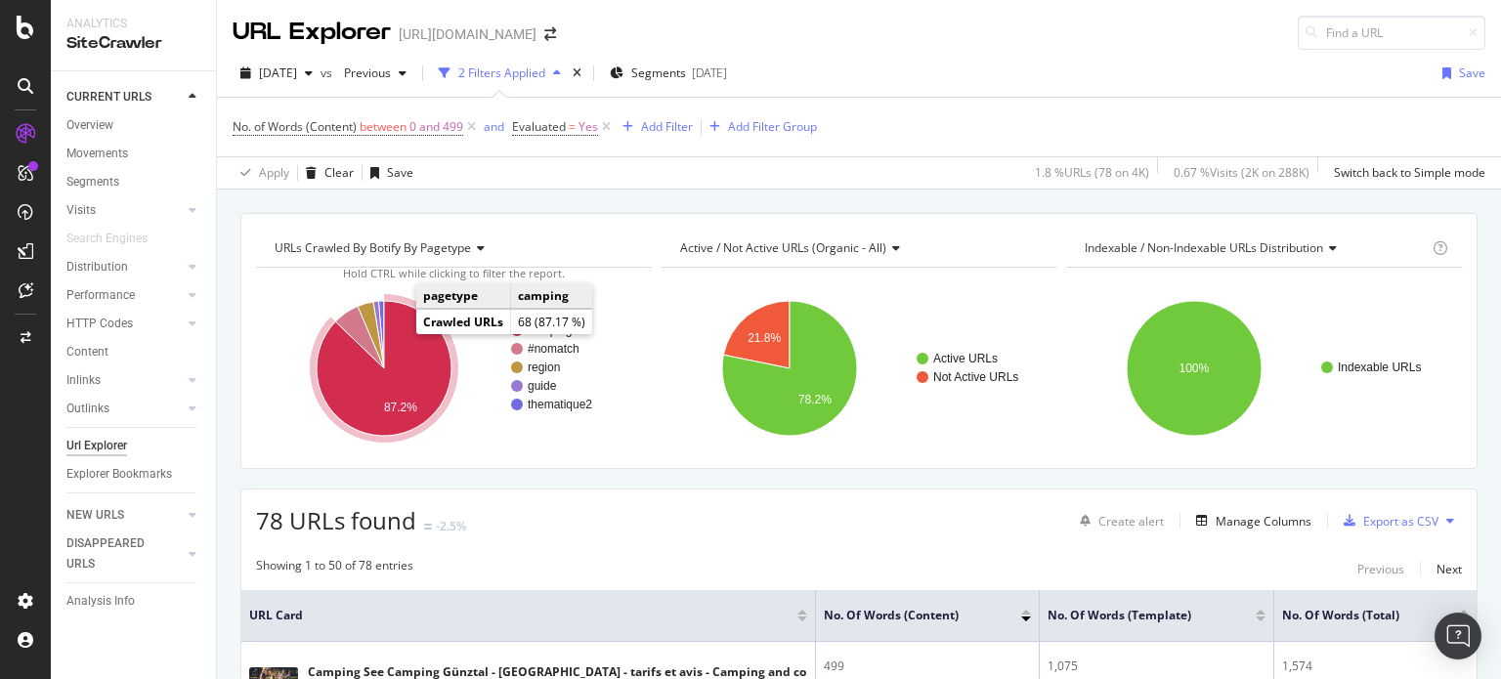
drag, startPoint x: 391, startPoint y: 328, endPoint x: 416, endPoint y: 360, distance: 40.3
click at [416, 360] on icon "A chart." at bounding box center [384, 368] width 135 height 135
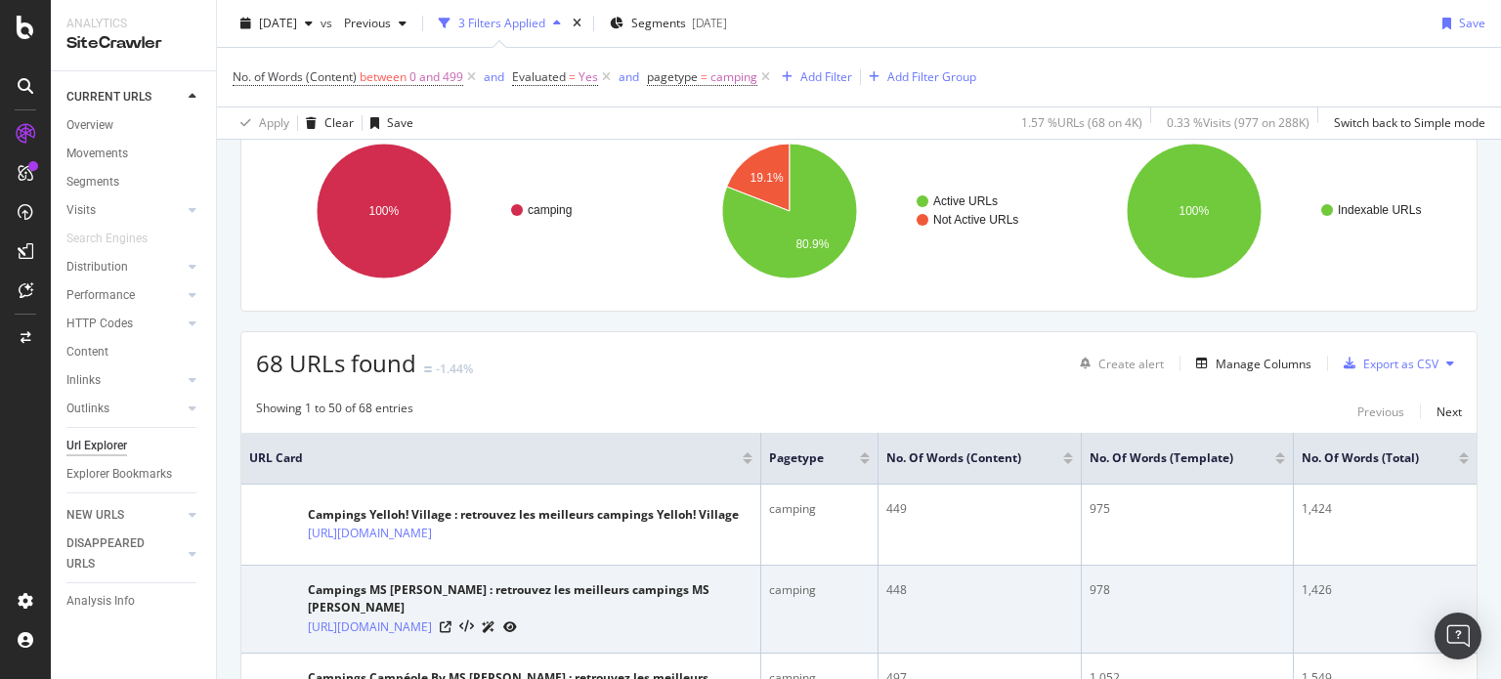
scroll to position [391, 0]
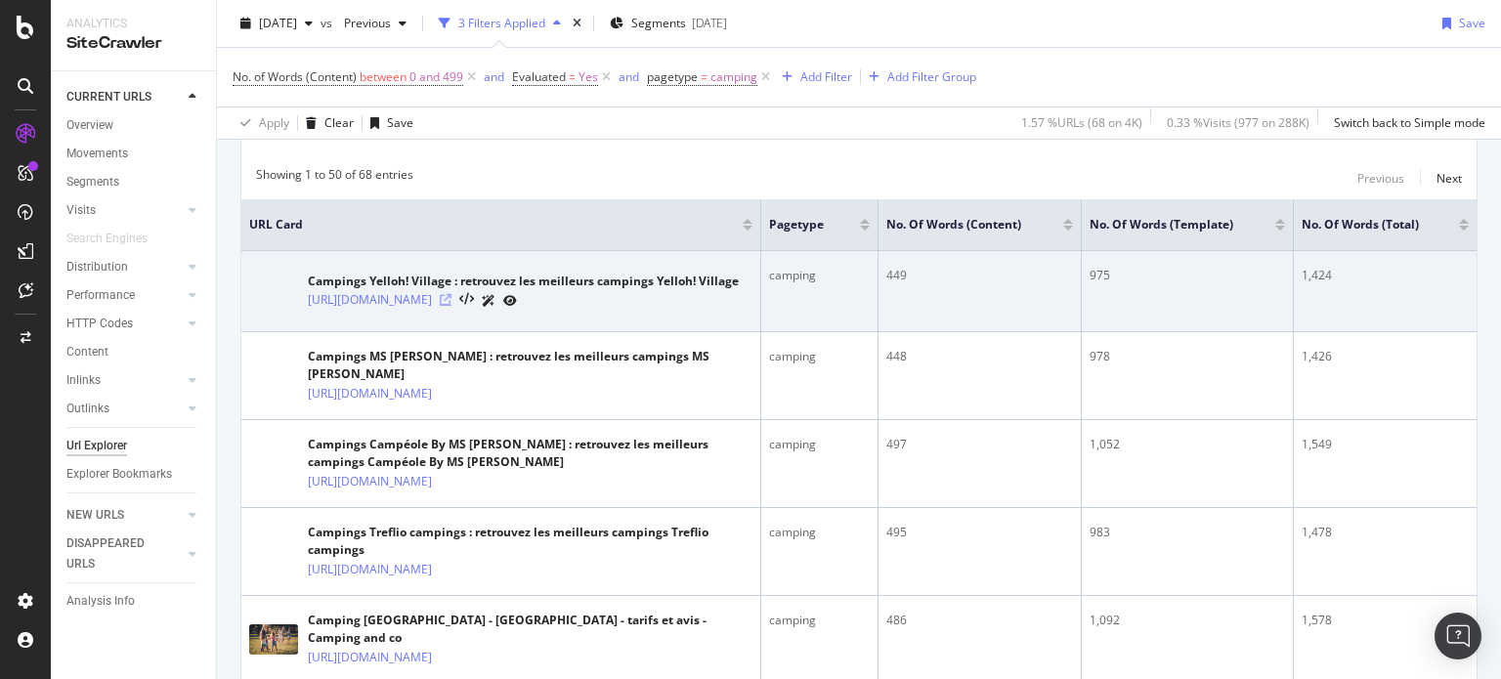
click at [451, 299] on icon at bounding box center [446, 300] width 12 height 12
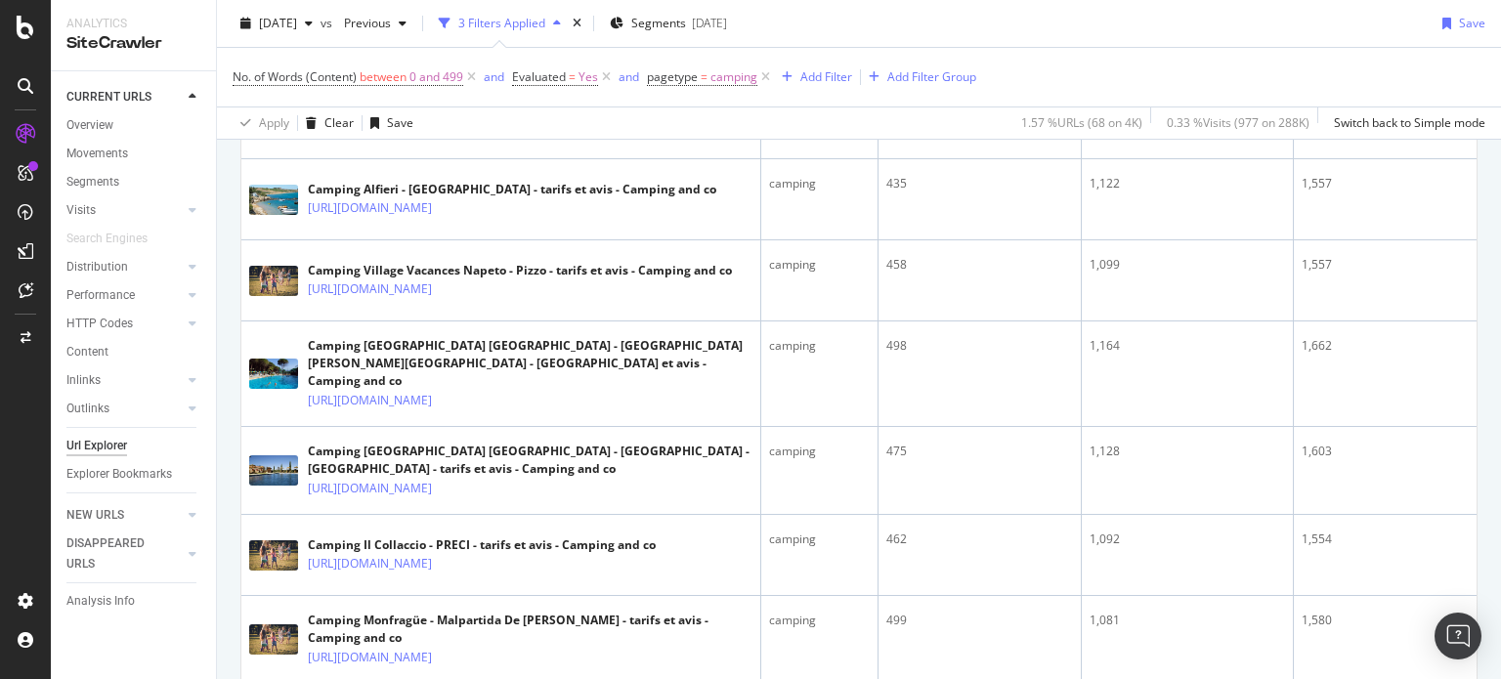
scroll to position [2149, 0]
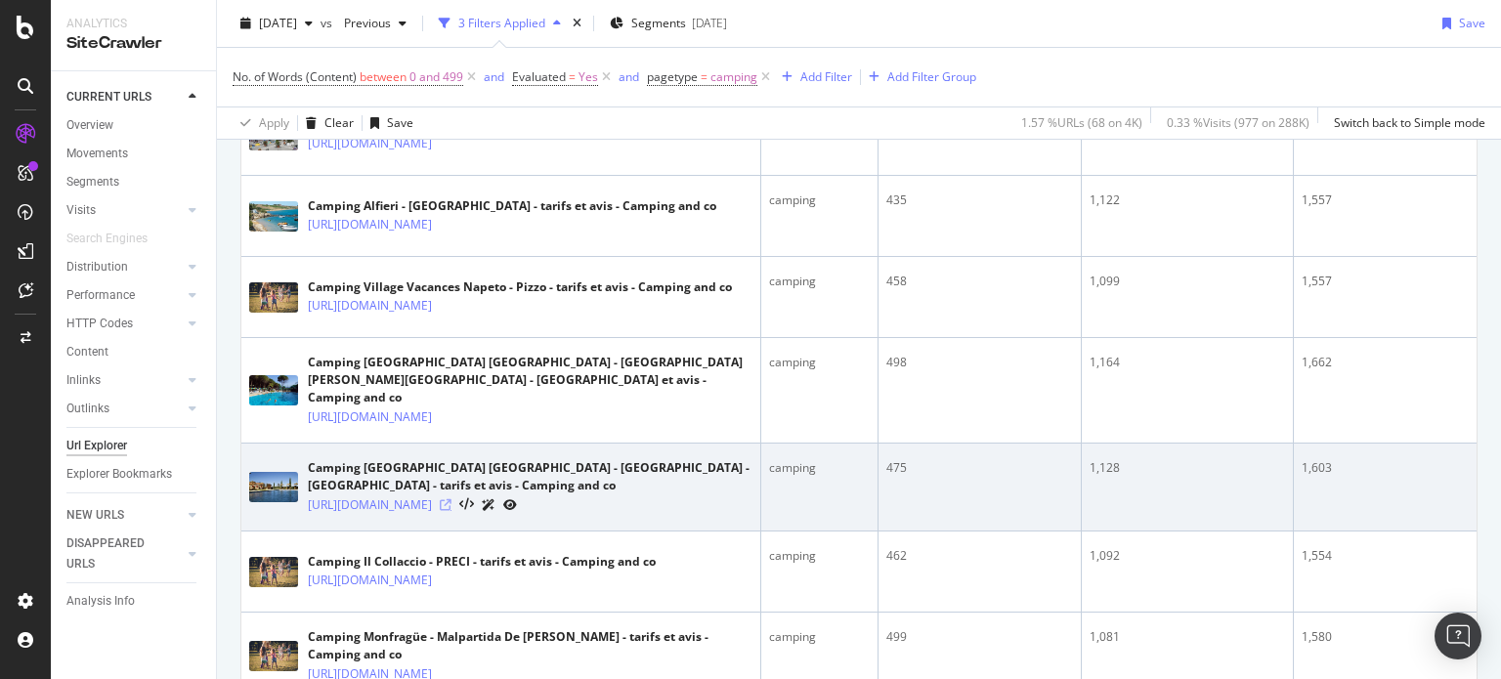
click at [451, 499] on icon at bounding box center [446, 505] width 12 height 12
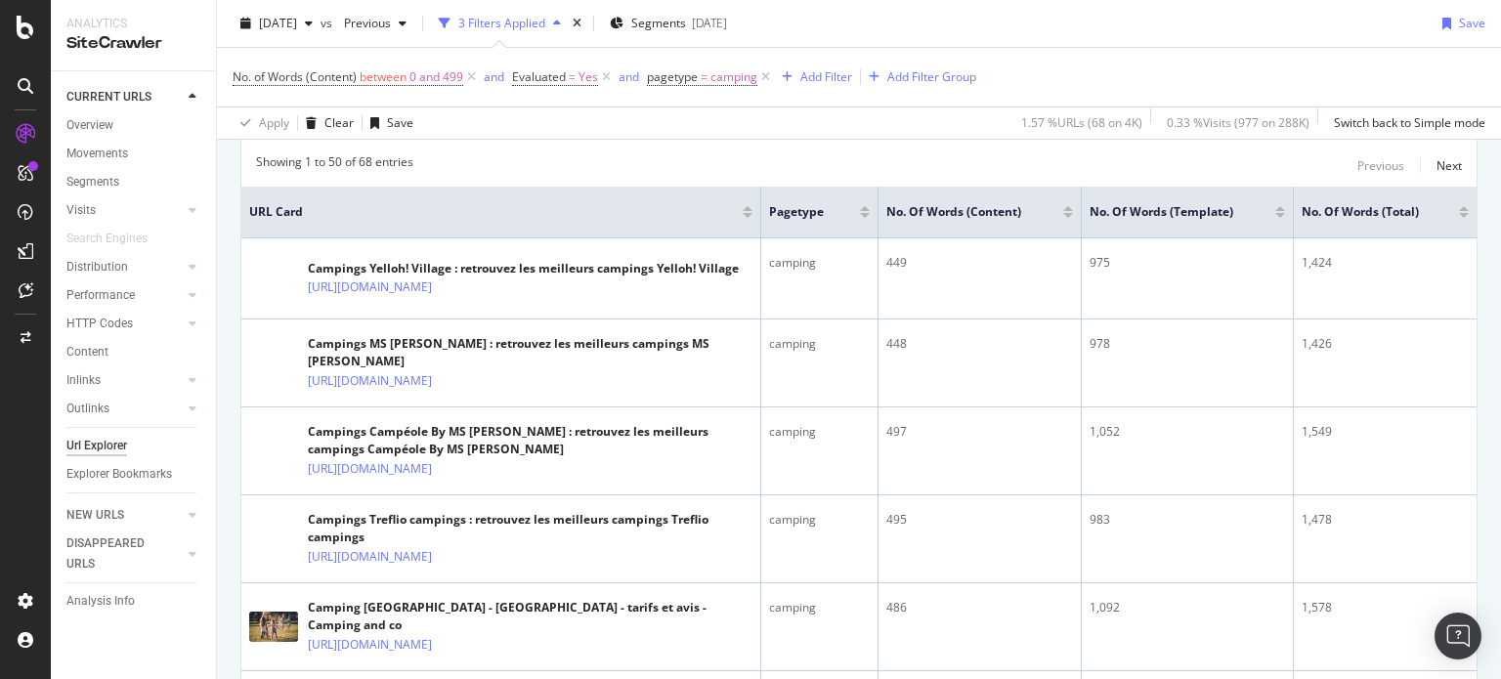
scroll to position [145, 0]
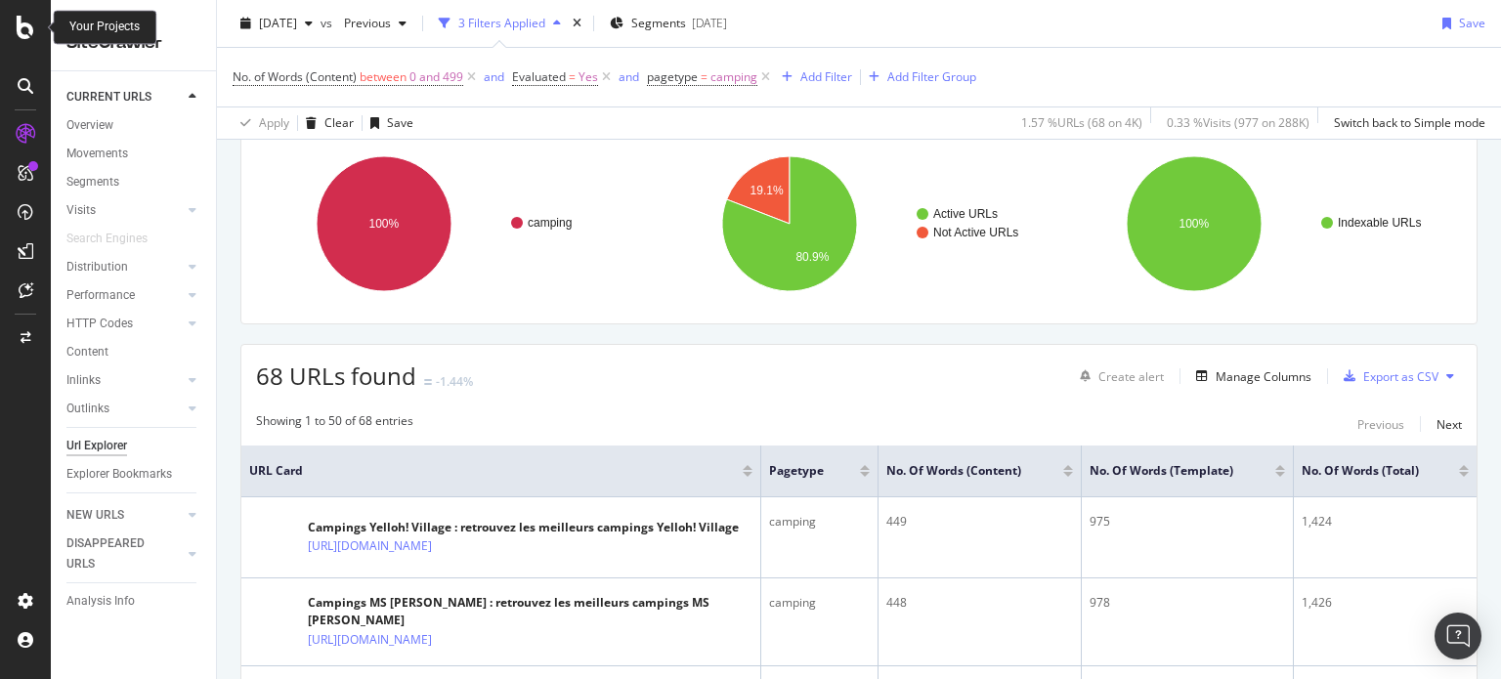
click at [27, 28] on icon at bounding box center [26, 27] width 18 height 23
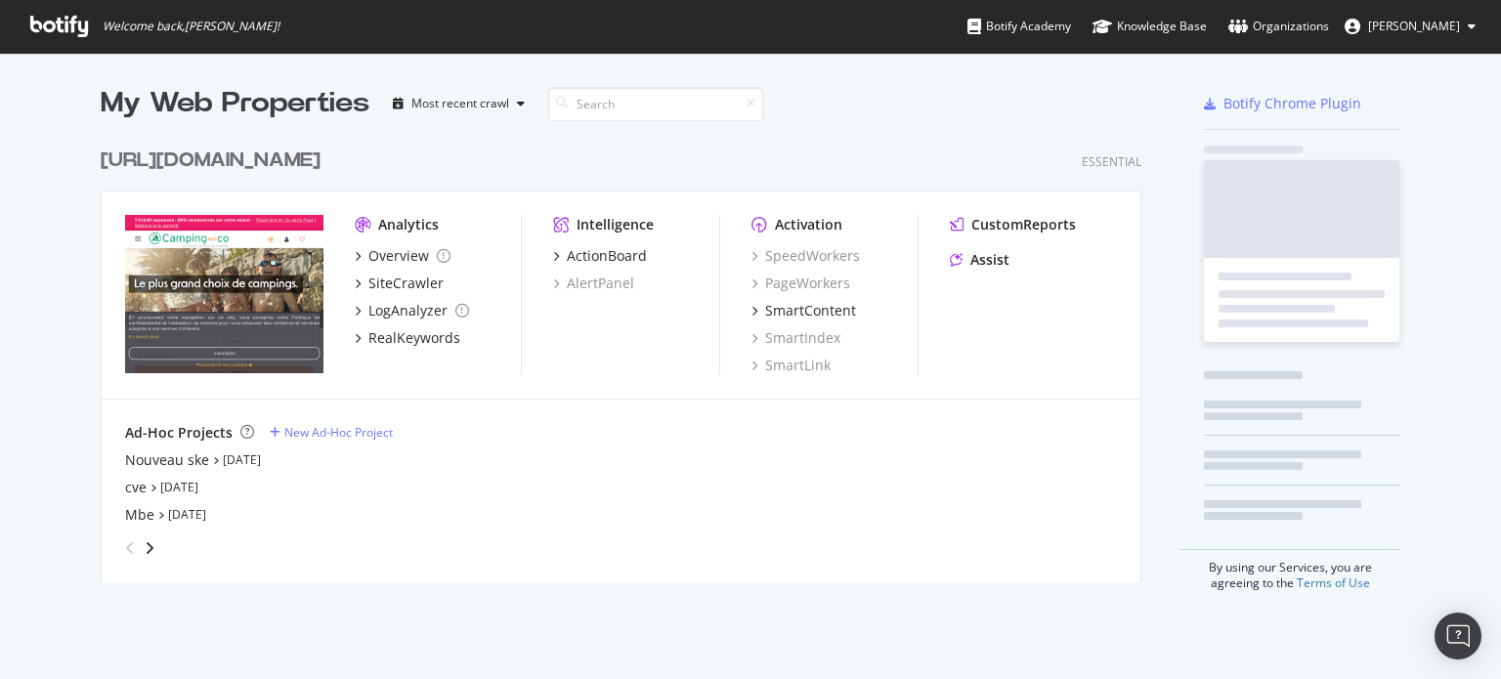
scroll to position [664, 1470]
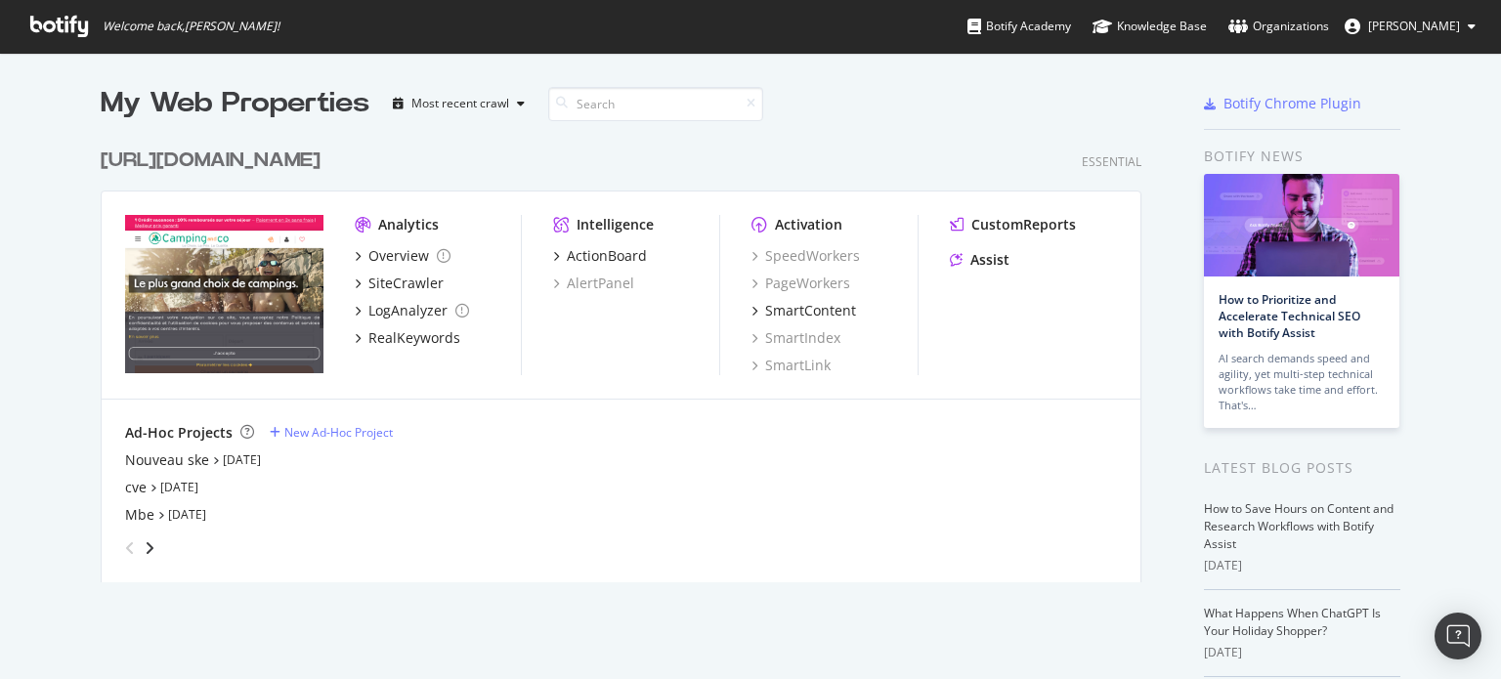
click at [310, 150] on div "[URL][DOMAIN_NAME]" at bounding box center [211, 161] width 220 height 28
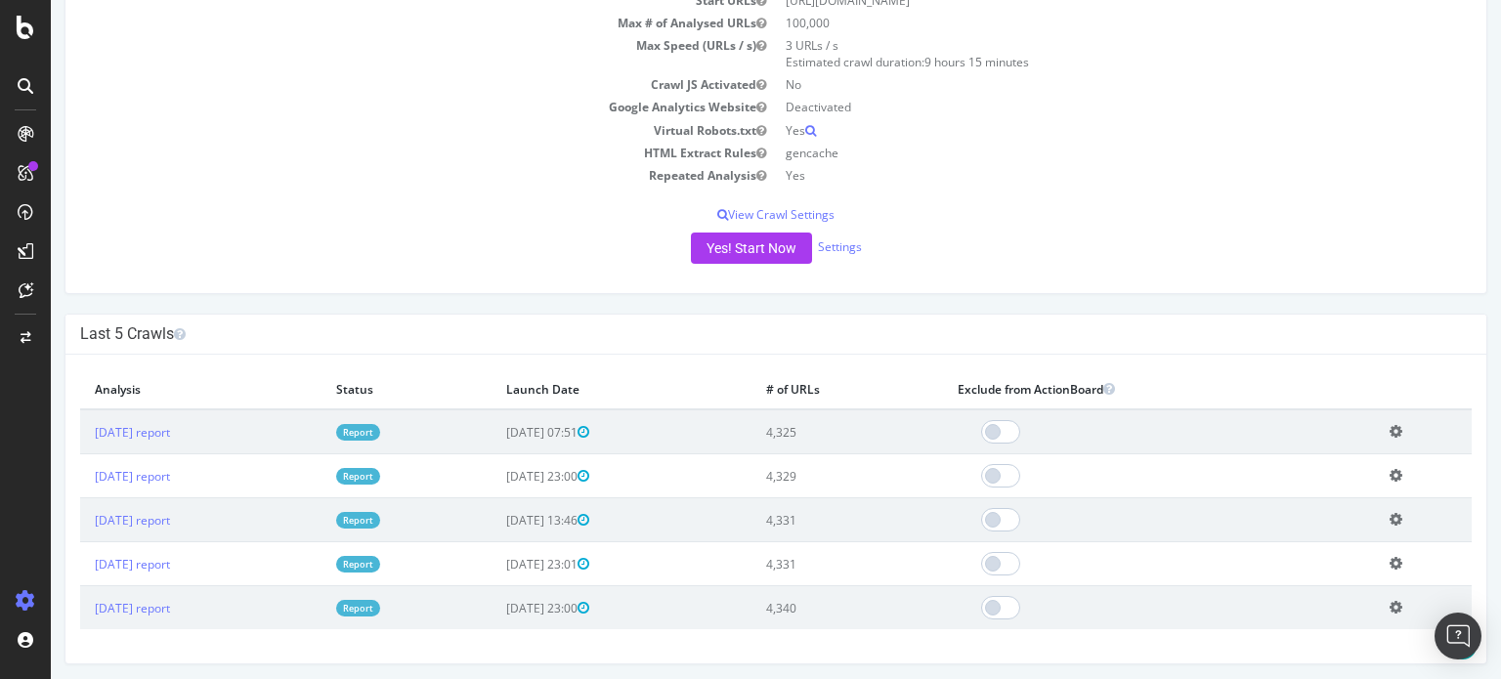
scroll to position [293, 0]
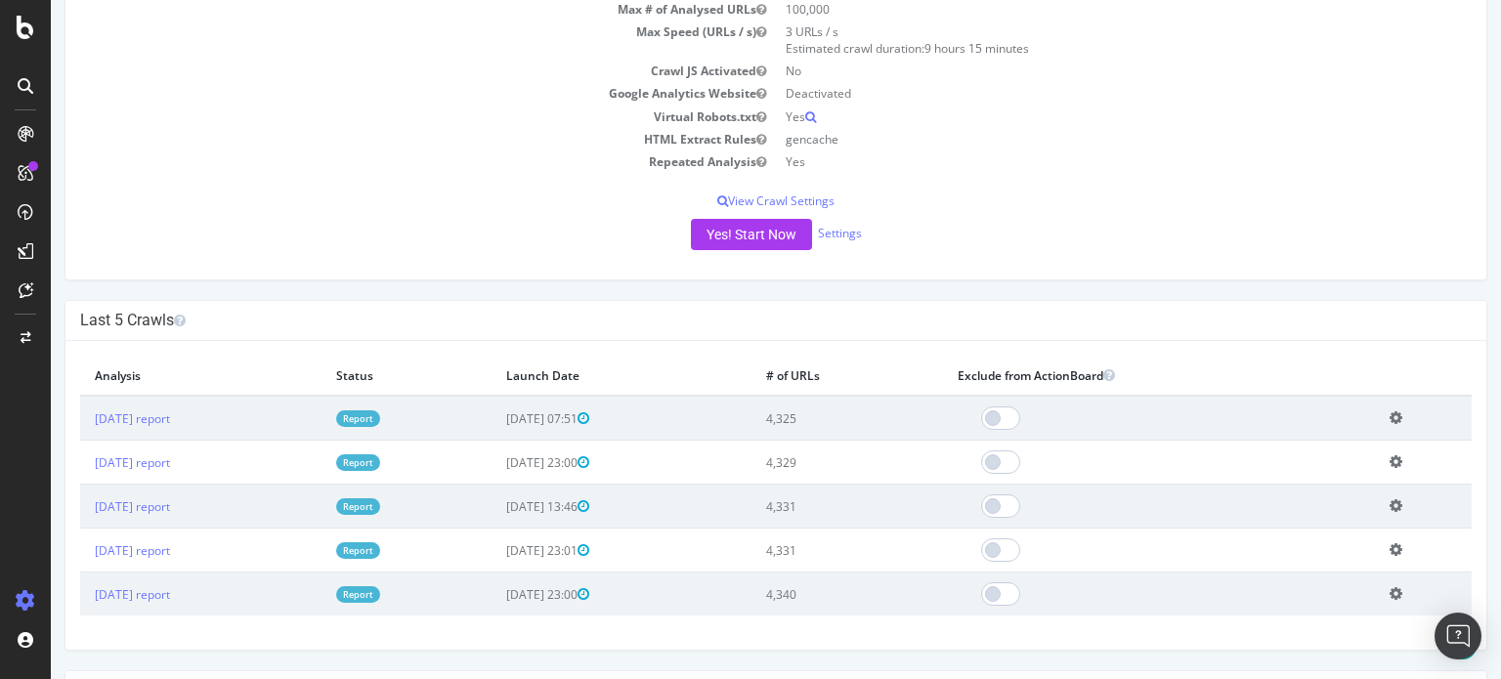
click at [380, 420] on link "Report" at bounding box center [358, 418] width 44 height 17
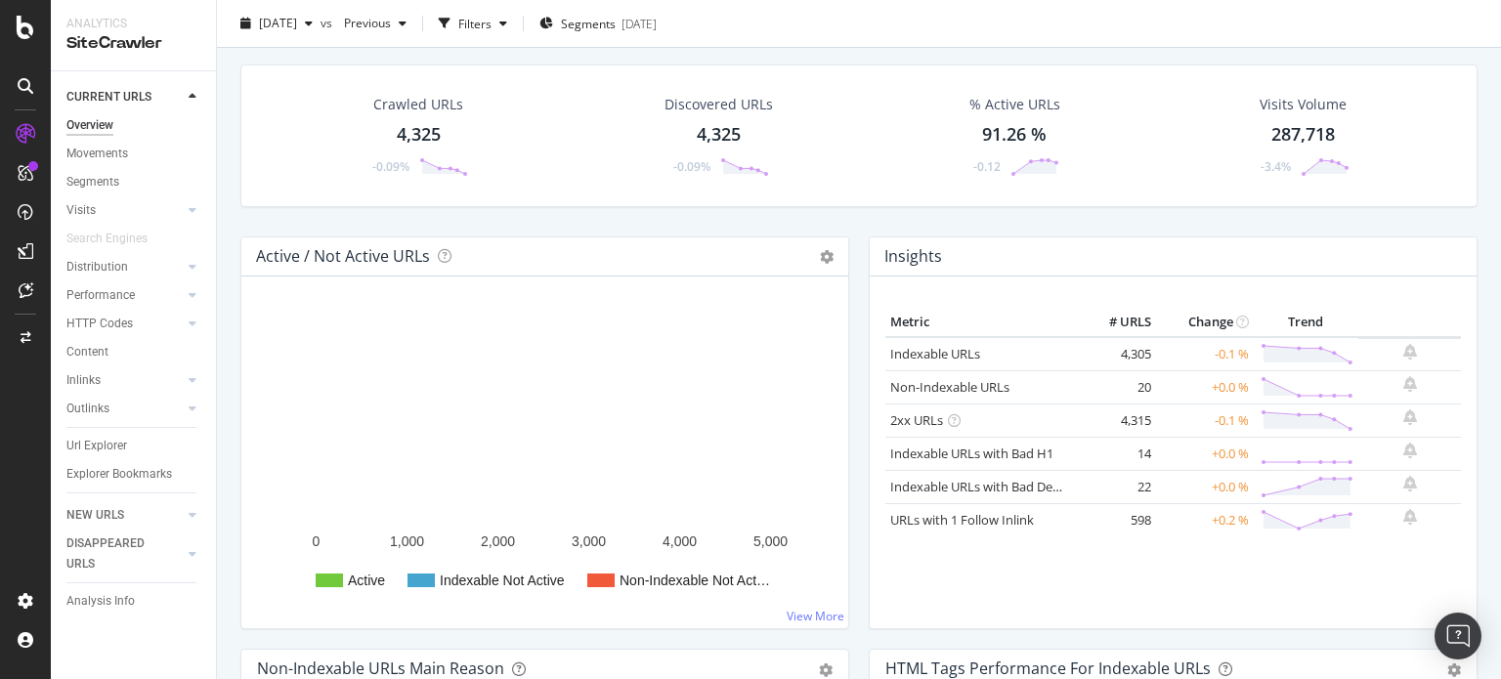
scroll to position [98, 0]
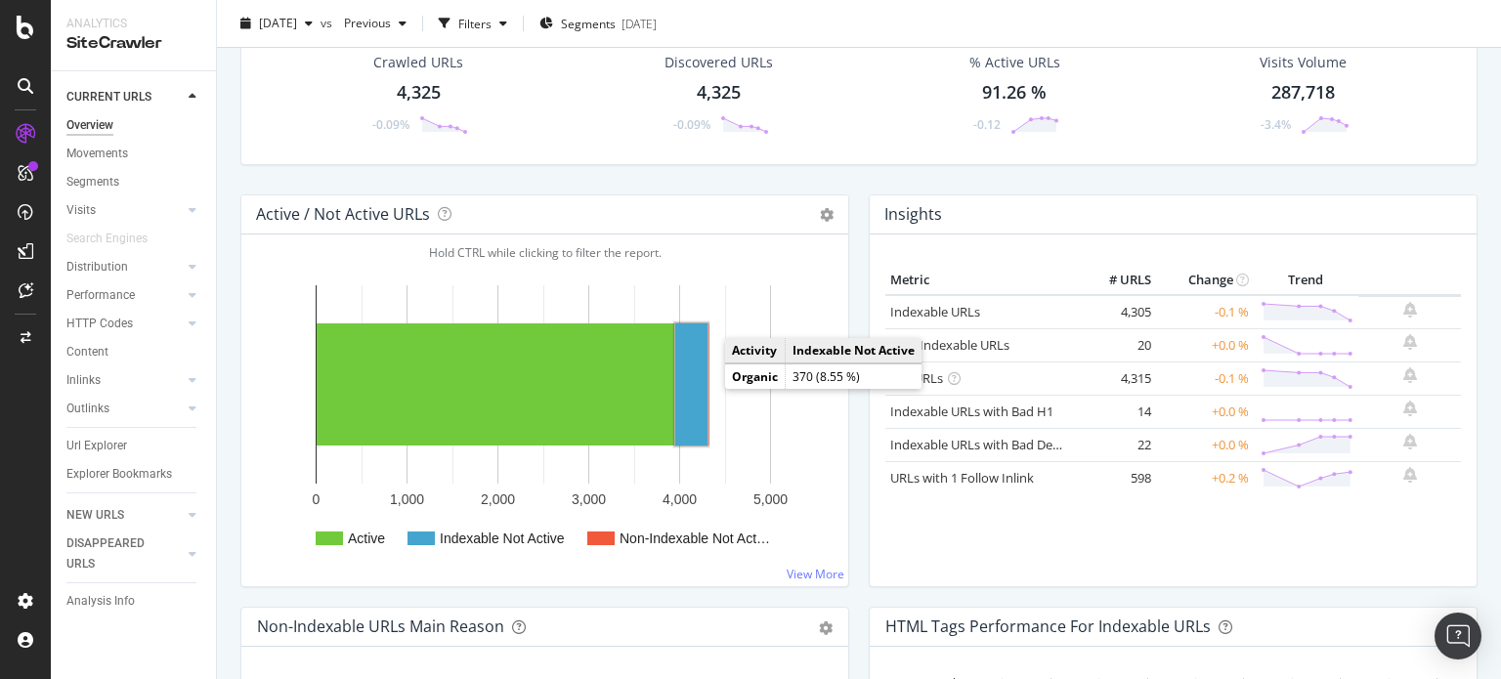
click at [690, 381] on rect "A chart." at bounding box center [691, 384] width 32 height 122
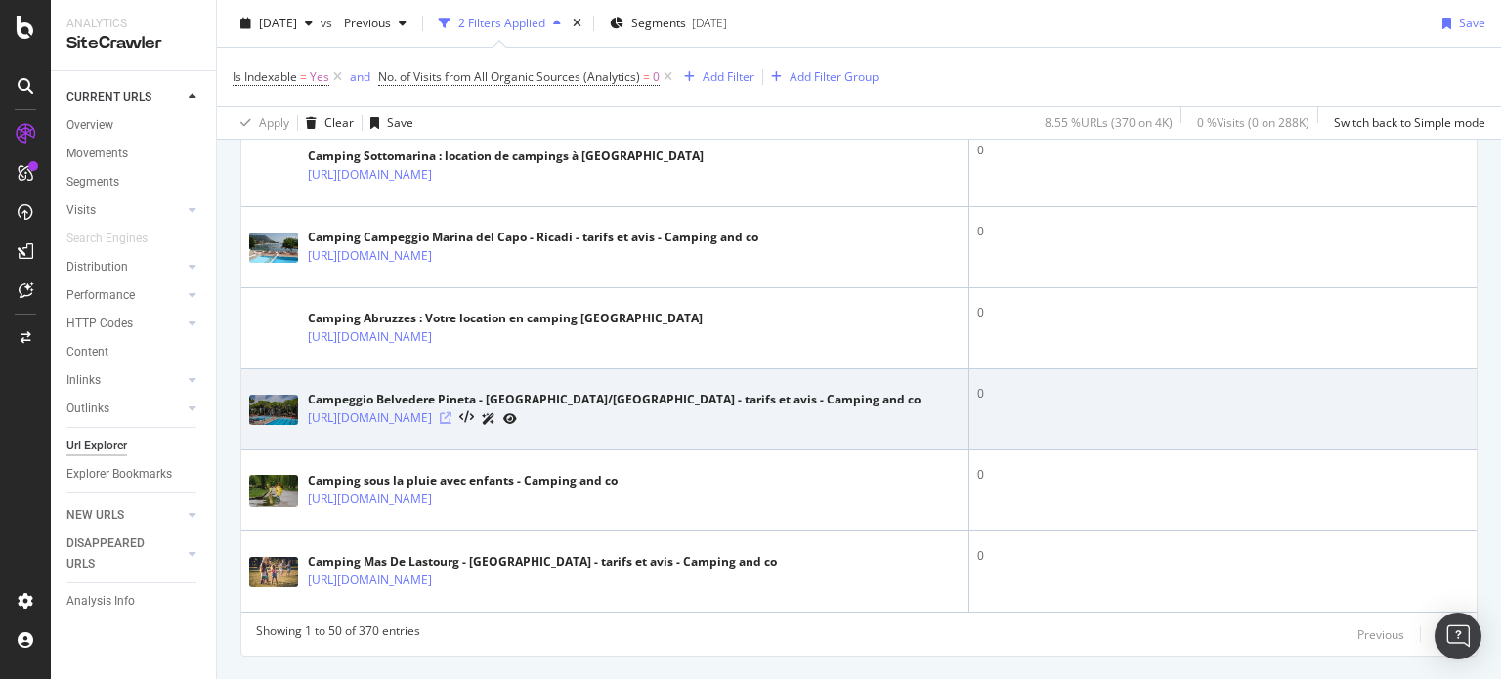
scroll to position [4107, 0]
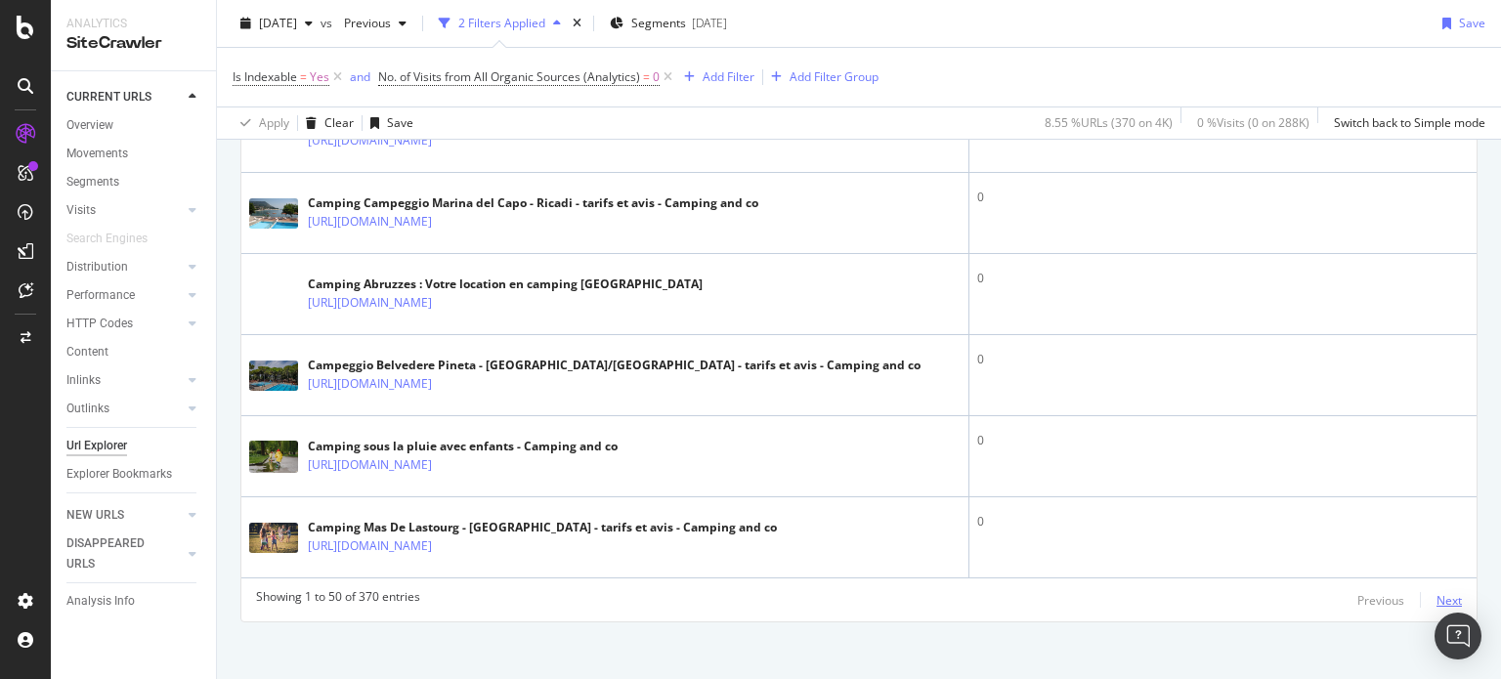
click at [1436, 592] on div "Next" at bounding box center [1448, 600] width 25 height 17
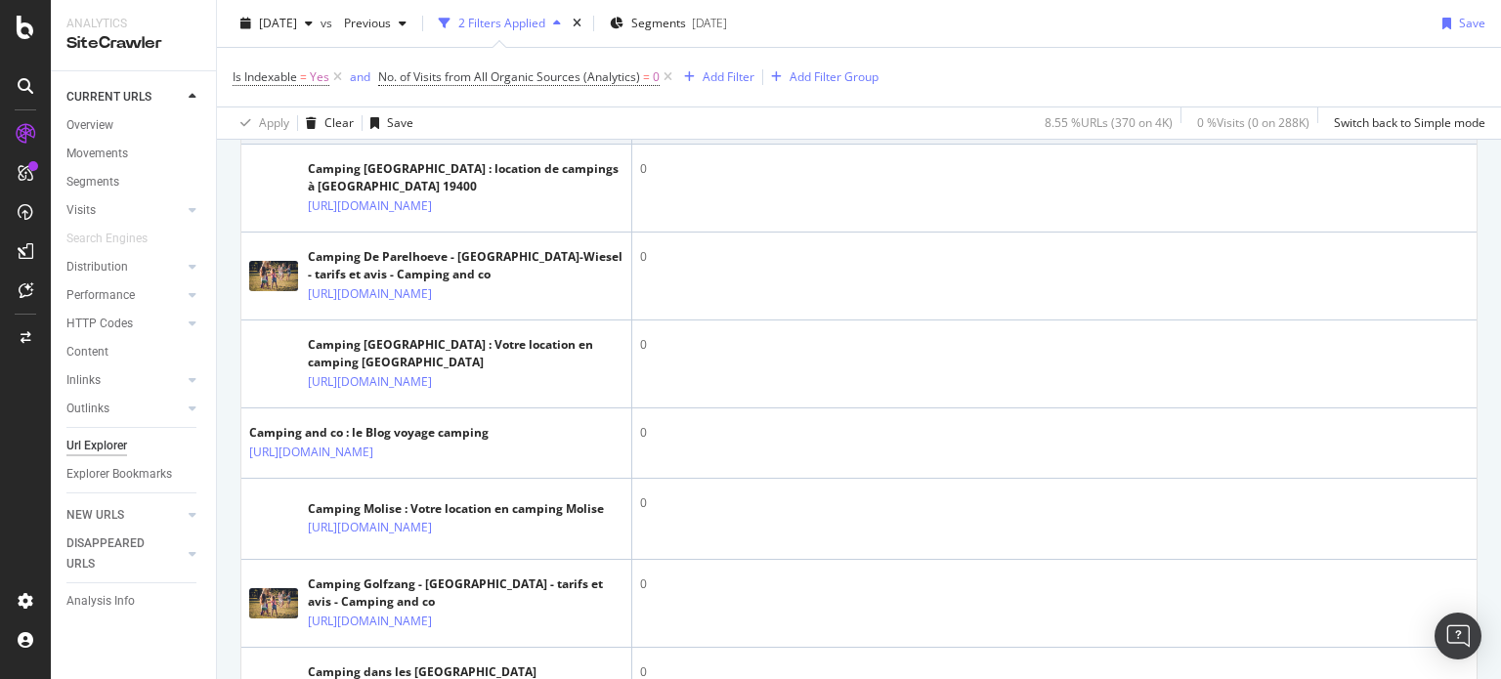
scroll to position [2739, 0]
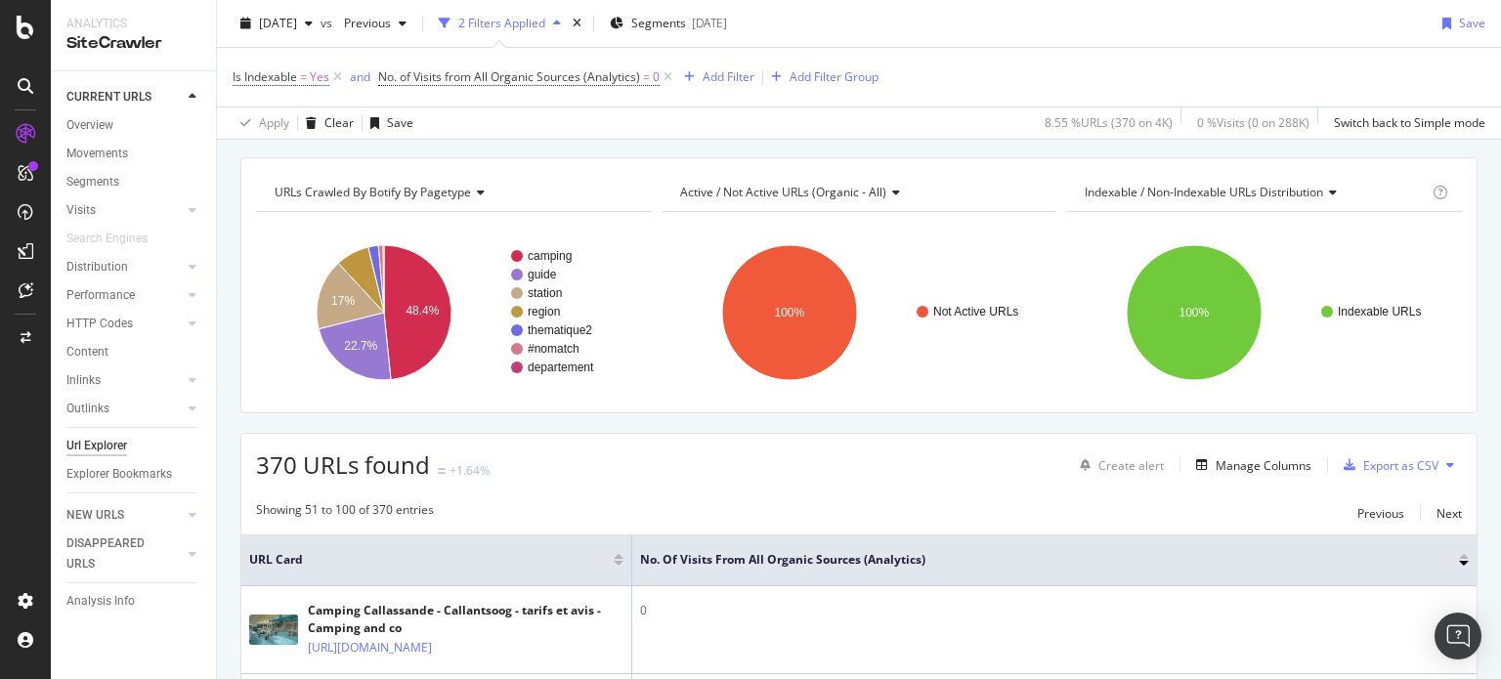
scroll to position [0, 0]
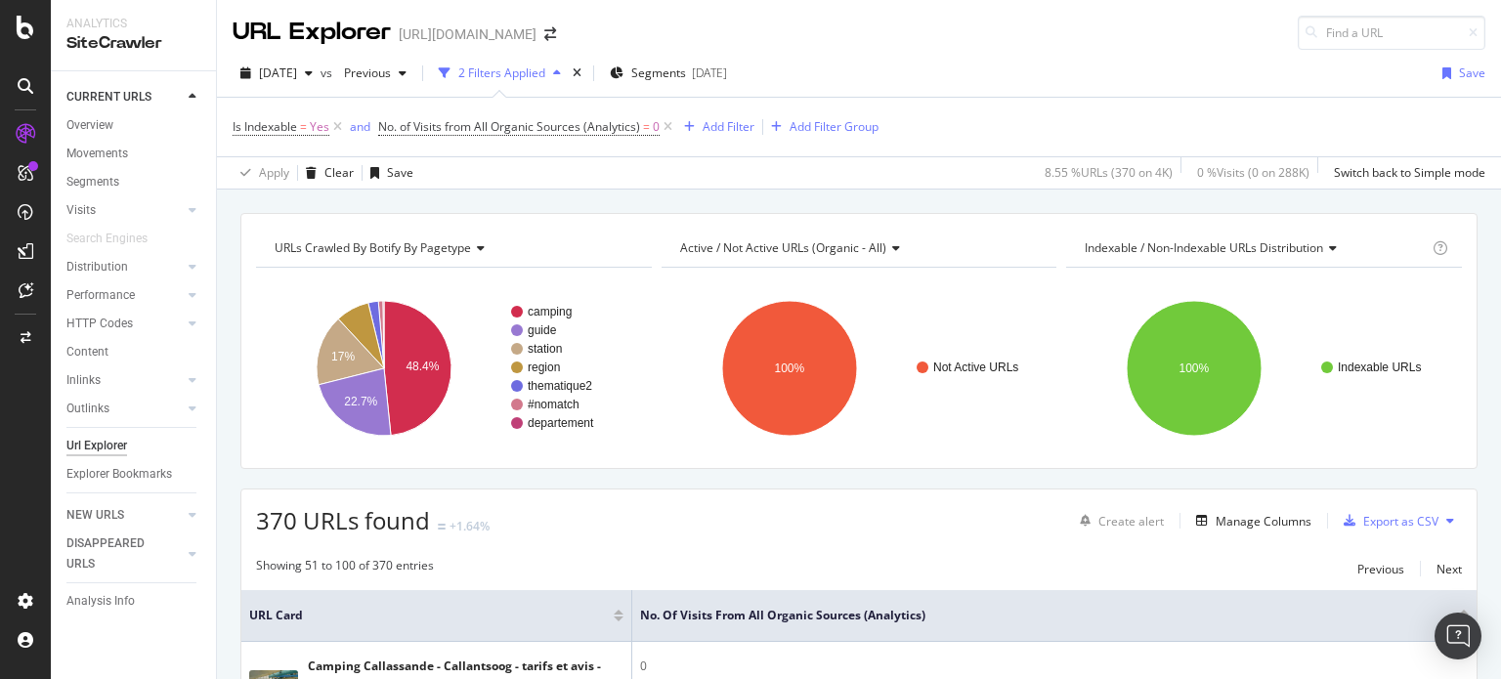
click at [308, 354] on rect "A chart." at bounding box center [451, 368] width 391 height 170
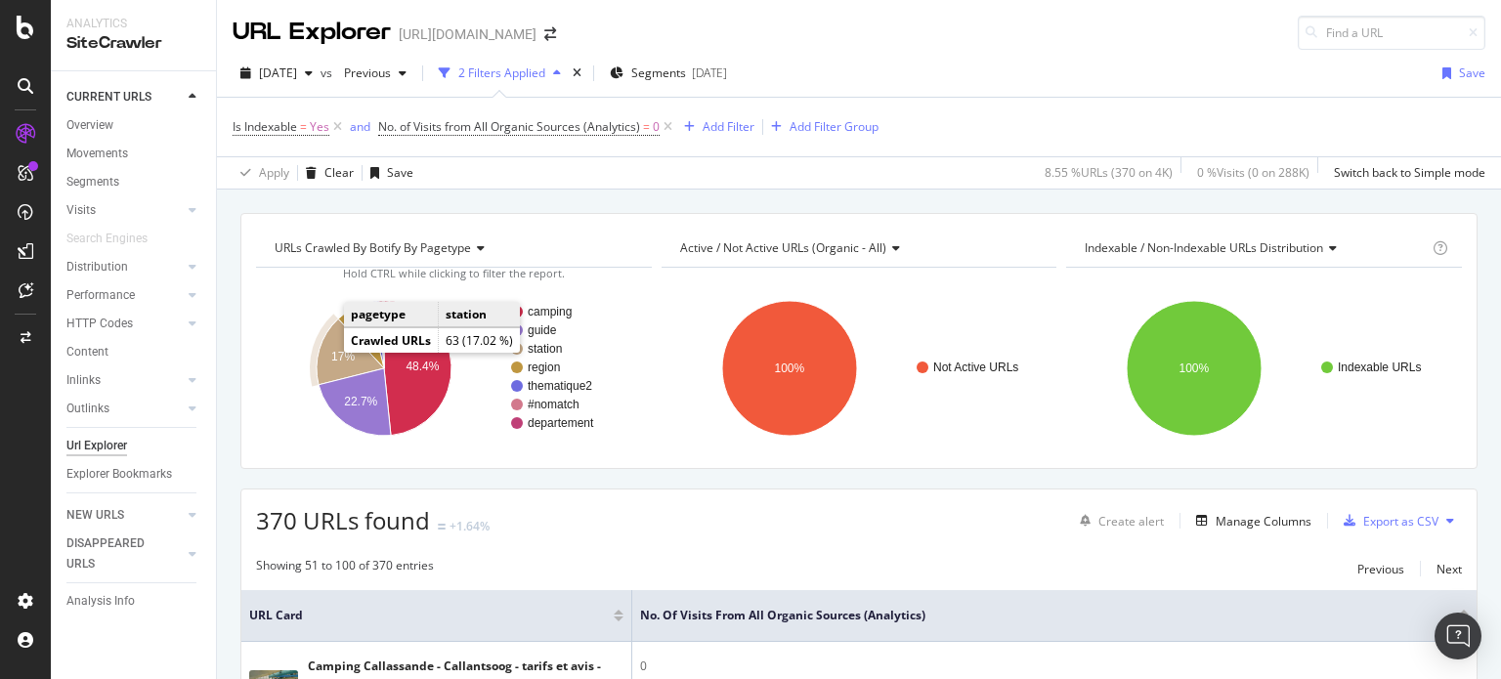
click at [339, 350] on text "17%" at bounding box center [342, 357] width 23 height 14
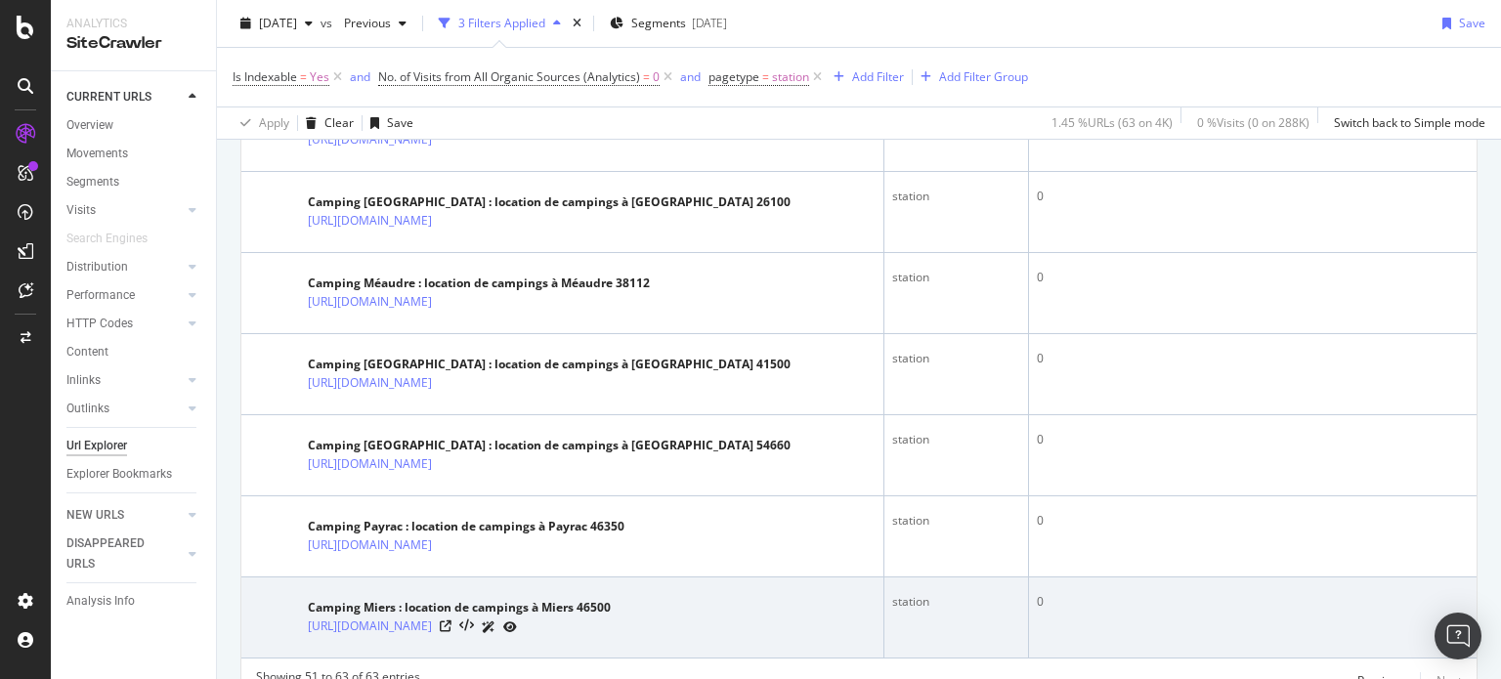
scroll to position [1125, 0]
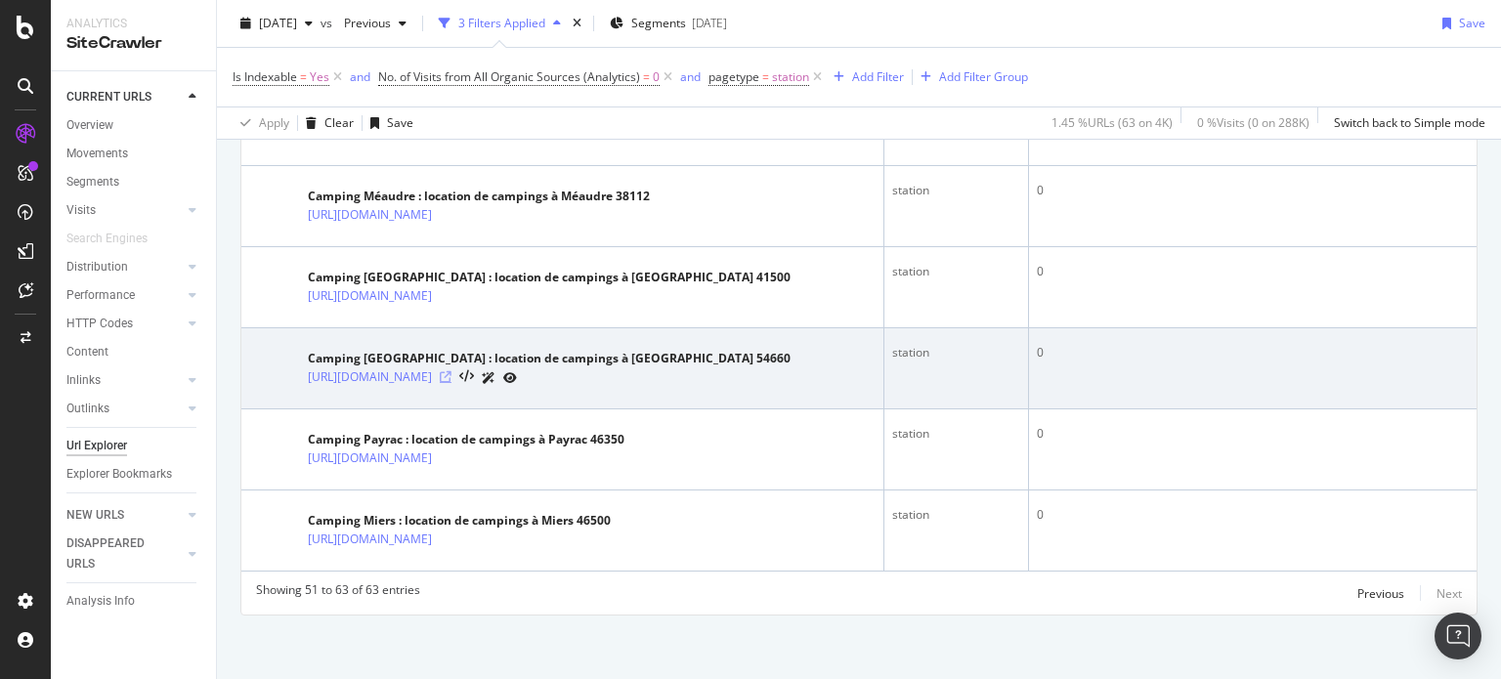
click at [451, 371] on icon at bounding box center [446, 377] width 12 height 12
